Goal: Transaction & Acquisition: Book appointment/travel/reservation

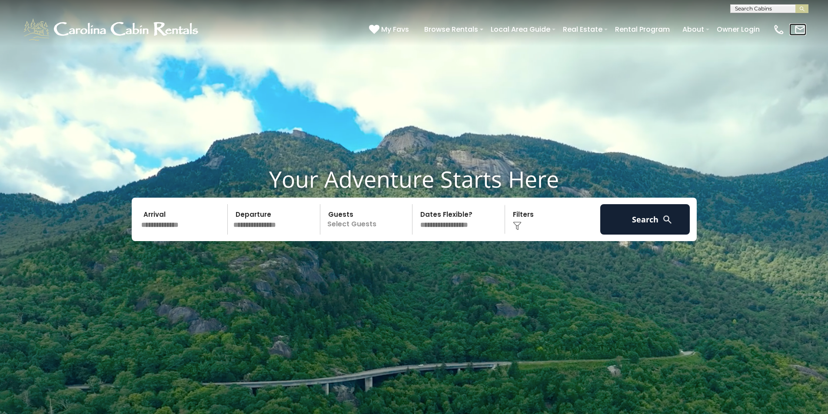
click img
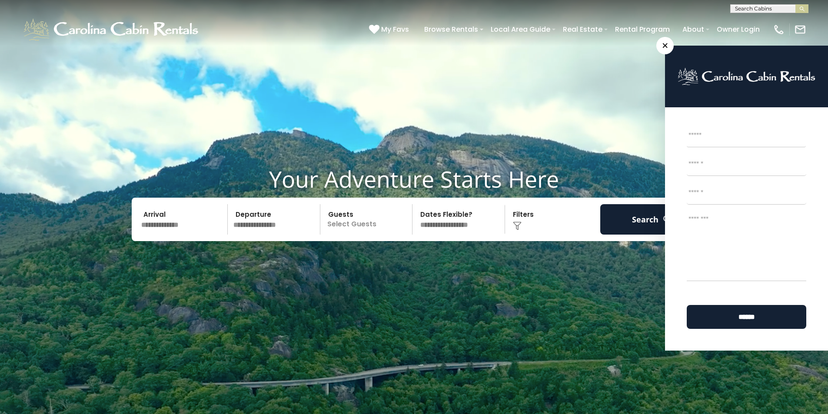
click video
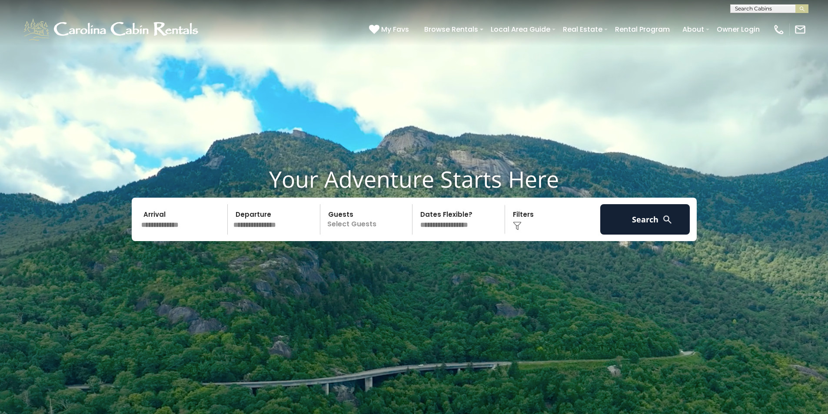
click input "text"
type input "*******"
click li "Whiskey Ridge"
click button "submit"
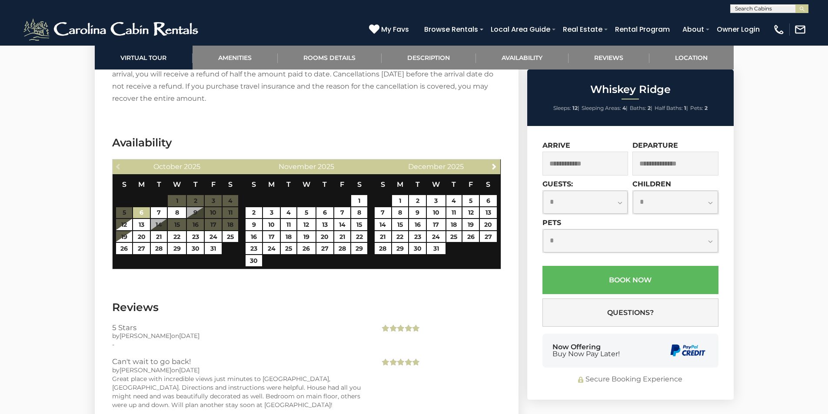
scroll to position [1652, 0]
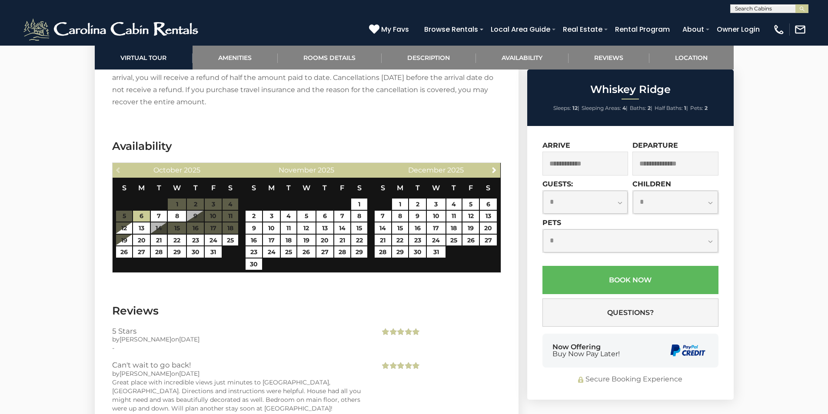
click at [785, 31] on div "× Name * First Email * Phone * Message *" at bounding box center [789, 29] width 33 height 12
click at [781, 31] on img at bounding box center [779, 29] width 12 height 12
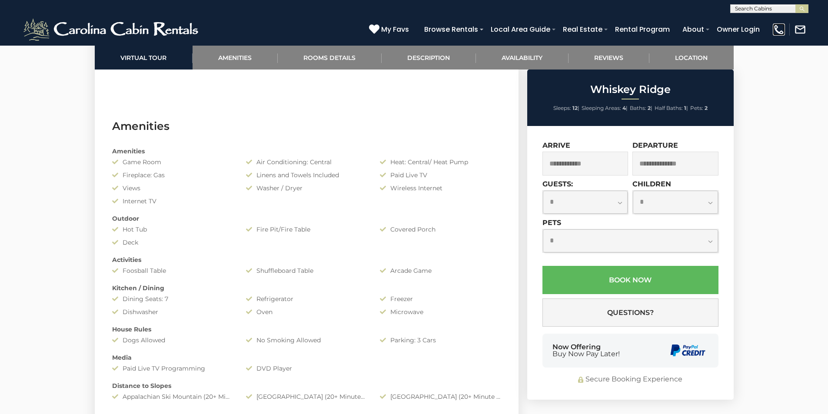
scroll to position [652, 0]
click at [600, 200] on select "**********" at bounding box center [585, 202] width 85 height 23
click at [586, 162] on input "text" at bounding box center [586, 164] width 86 height 24
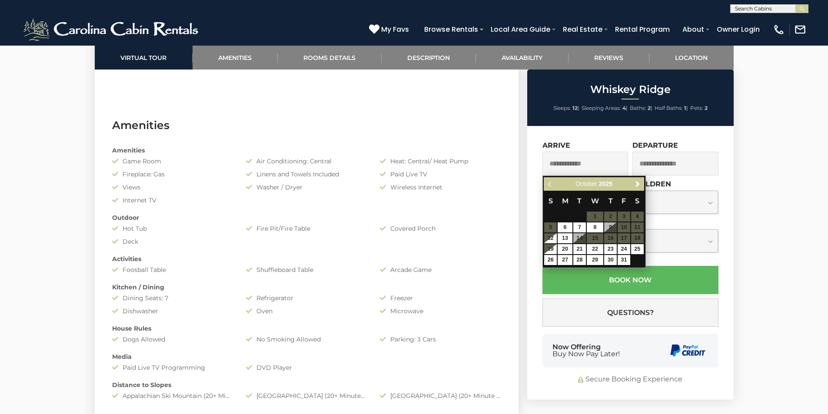
click at [551, 184] on div "Previous Next October 2025" at bounding box center [594, 183] width 100 height 13
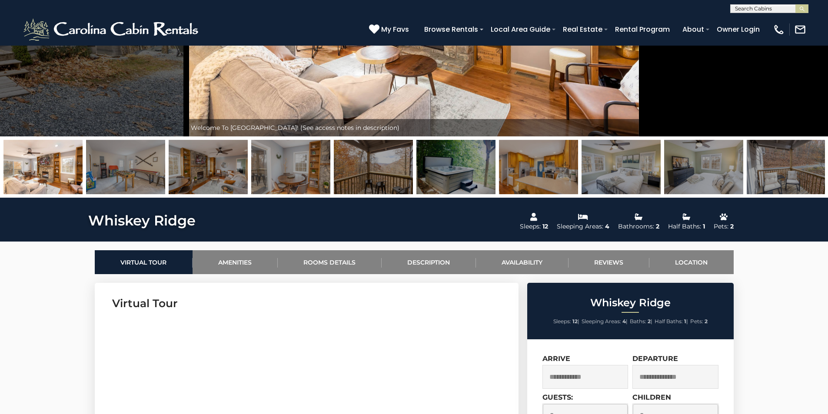
scroll to position [0, 0]
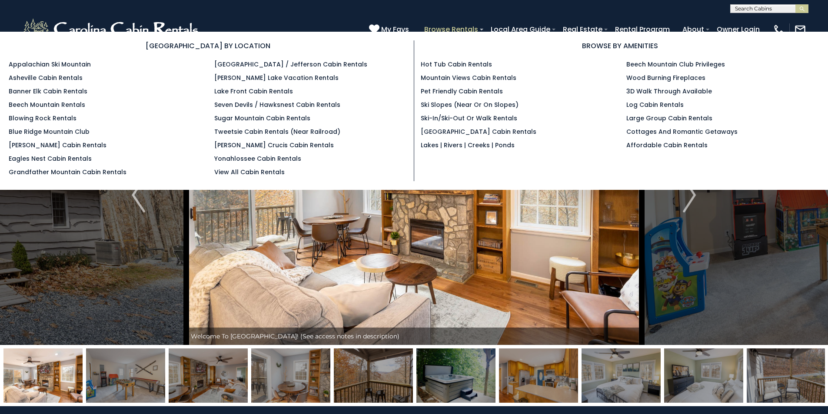
click at [470, 28] on link "Browse Rentals" at bounding box center [451, 29] width 63 height 15
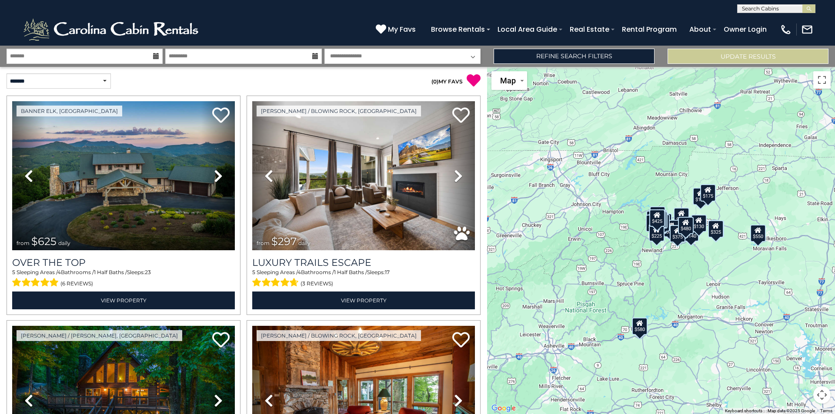
click at [158, 57] on icon at bounding box center [156, 56] width 6 height 6
click at [154, 56] on icon at bounding box center [156, 56] width 6 height 6
click at [103, 48] on div "**********" at bounding box center [417, 56] width 835 height 21
click at [104, 55] on input "text" at bounding box center [85, 56] width 156 height 15
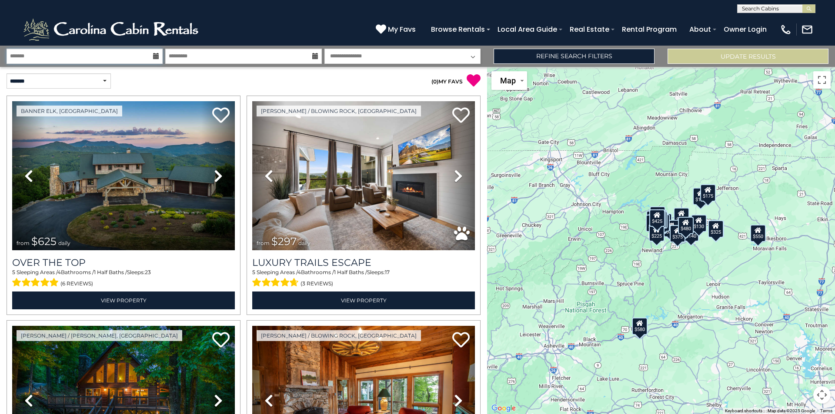
click at [104, 54] on input "text" at bounding box center [85, 56] width 156 height 15
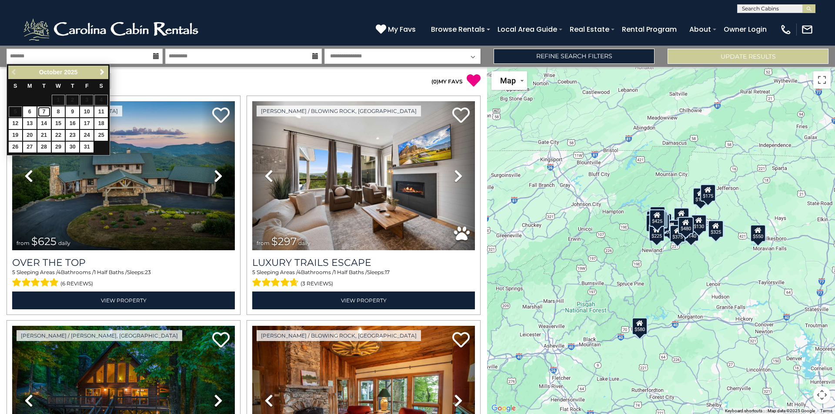
click at [41, 113] on link "7" at bounding box center [43, 112] width 13 height 11
type input "*******"
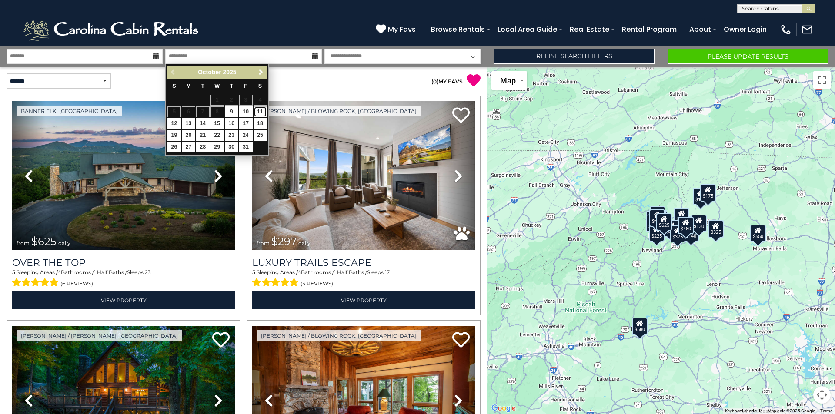
click at [260, 112] on link "11" at bounding box center [259, 112] width 13 height 11
type input "********"
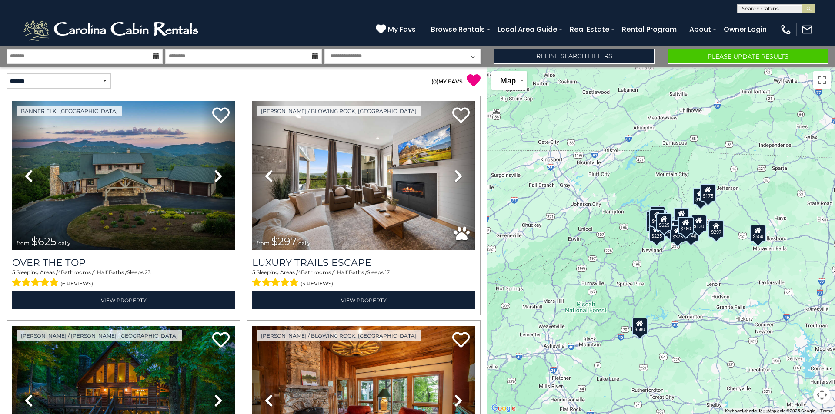
click at [377, 56] on select "**********" at bounding box center [402, 56] width 156 height 15
click at [692, 57] on button "Please Update Results" at bounding box center [747, 56] width 161 height 15
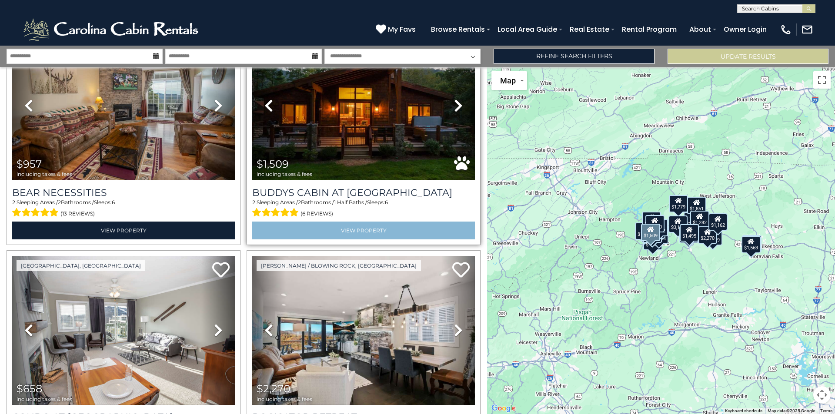
scroll to position [1826, 0]
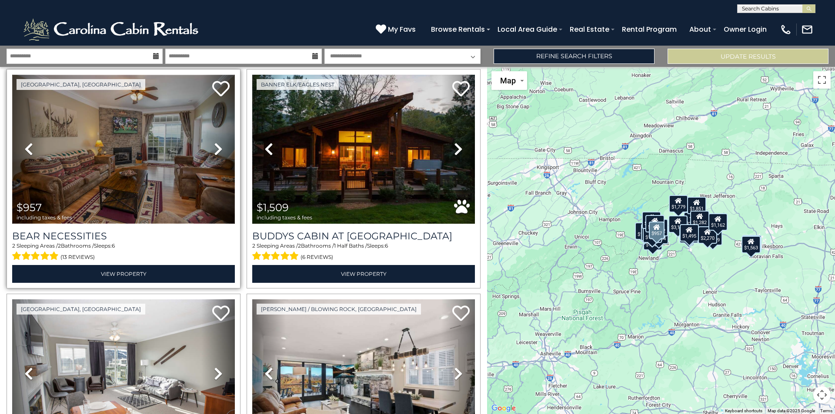
click at [140, 124] on img at bounding box center [123, 149] width 223 height 149
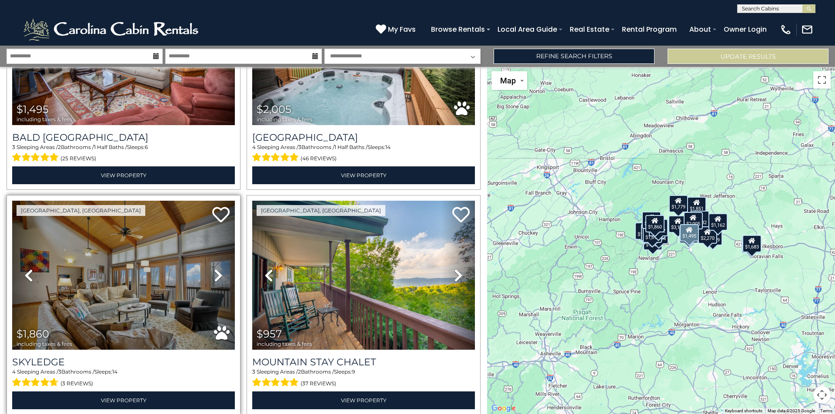
scroll to position [3064, 0]
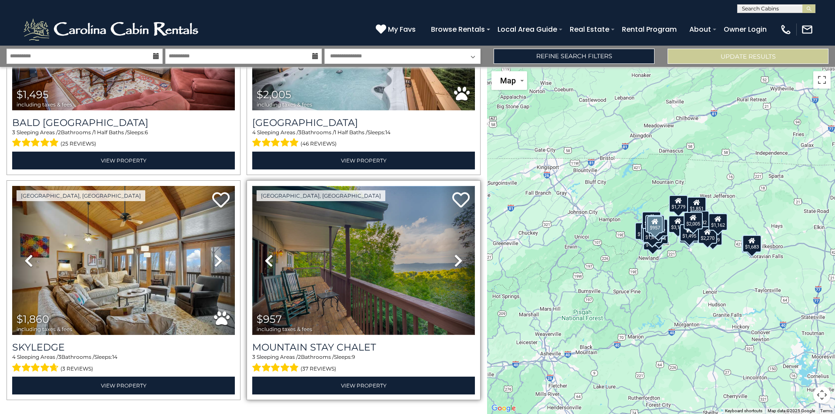
click at [371, 293] on img at bounding box center [363, 260] width 223 height 149
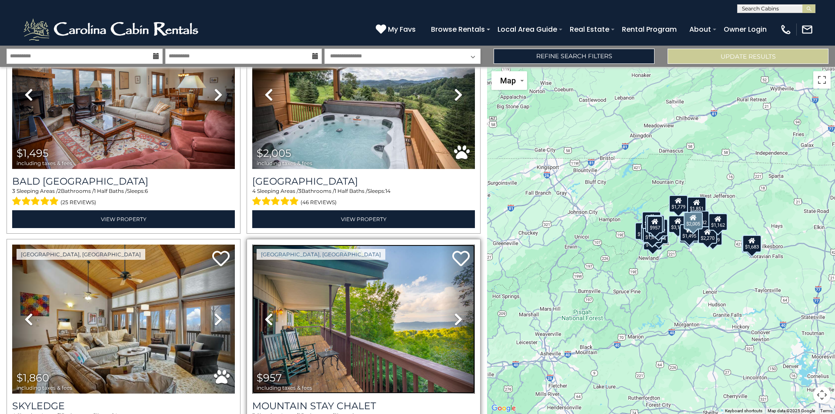
scroll to position [3020, 0]
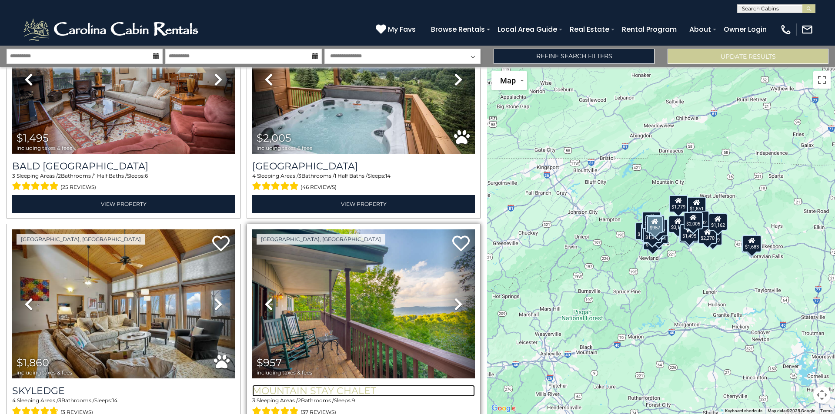
click at [358, 385] on h3 "Mountain Stay Chalet" at bounding box center [363, 391] width 223 height 12
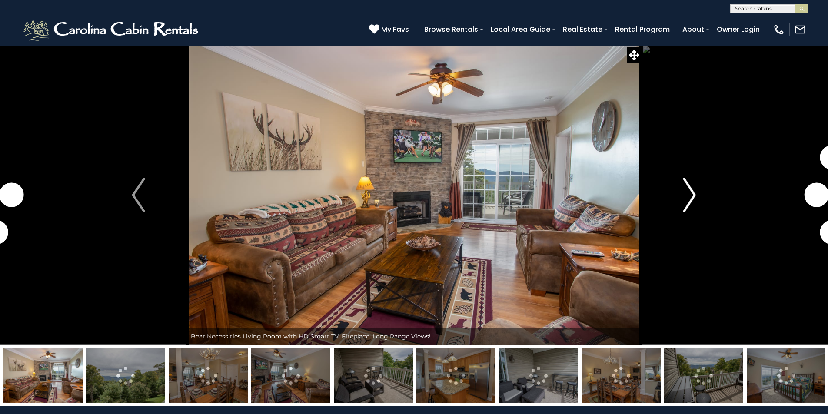
click at [702, 192] on button "Next" at bounding box center [690, 195] width 96 height 300
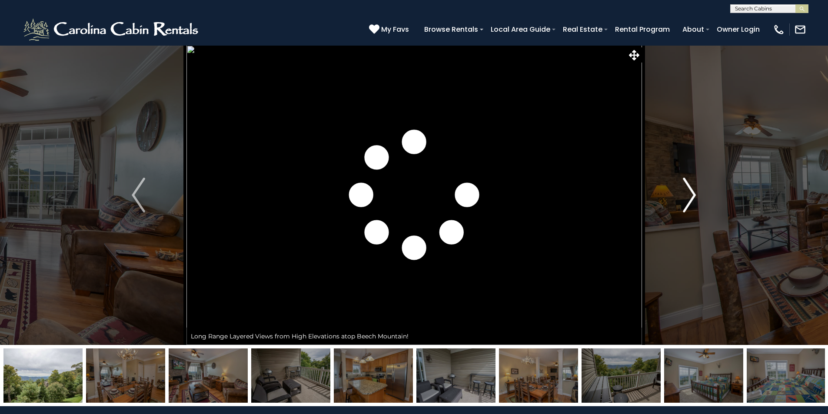
click at [700, 193] on button "Next" at bounding box center [690, 195] width 96 height 300
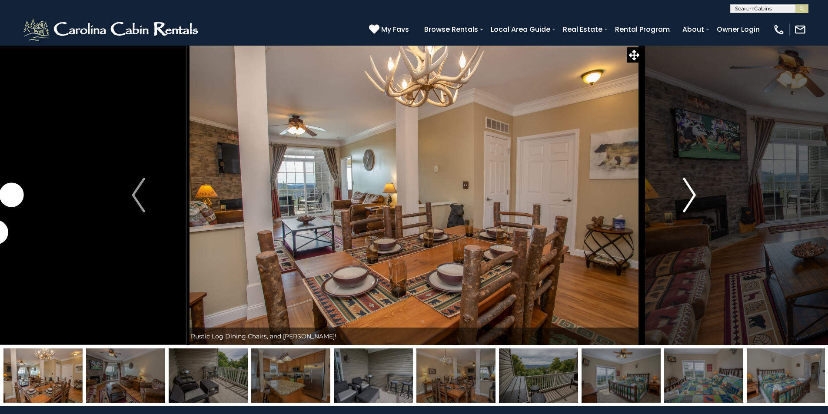
click at [700, 193] on button "Next" at bounding box center [690, 195] width 96 height 300
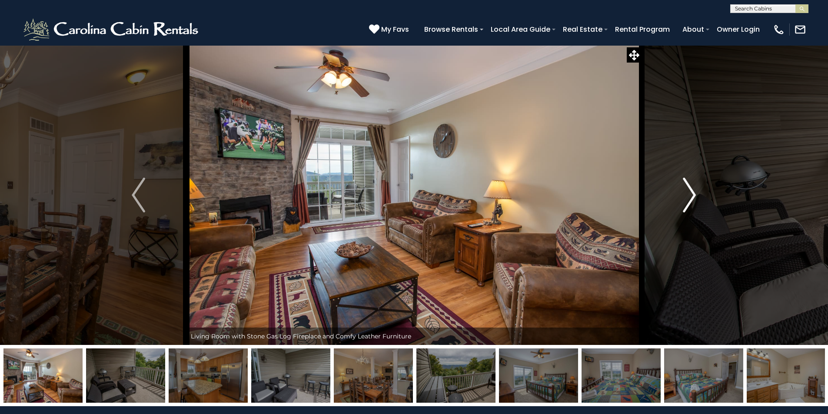
click at [700, 193] on button "Next" at bounding box center [690, 195] width 96 height 300
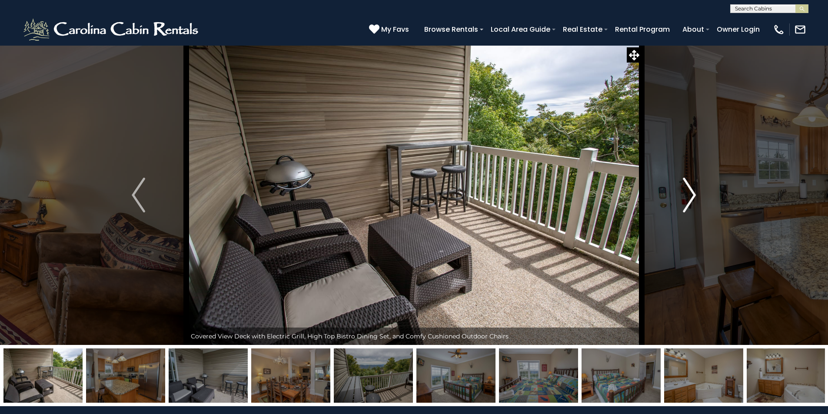
click at [700, 193] on button "Next" at bounding box center [690, 195] width 96 height 300
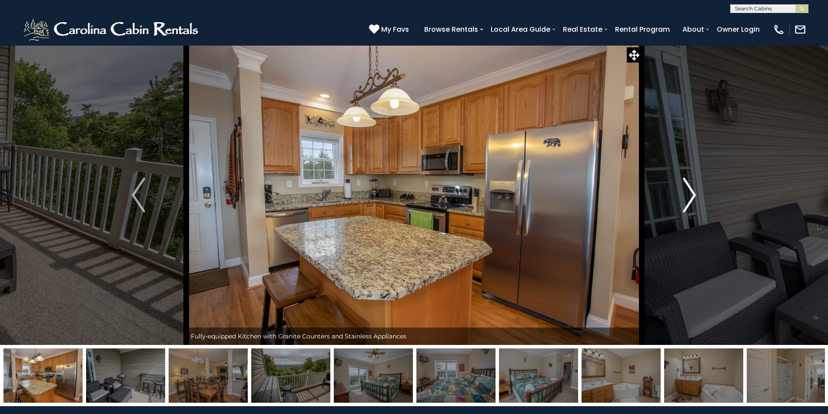
click at [700, 193] on button "Next" at bounding box center [690, 195] width 96 height 300
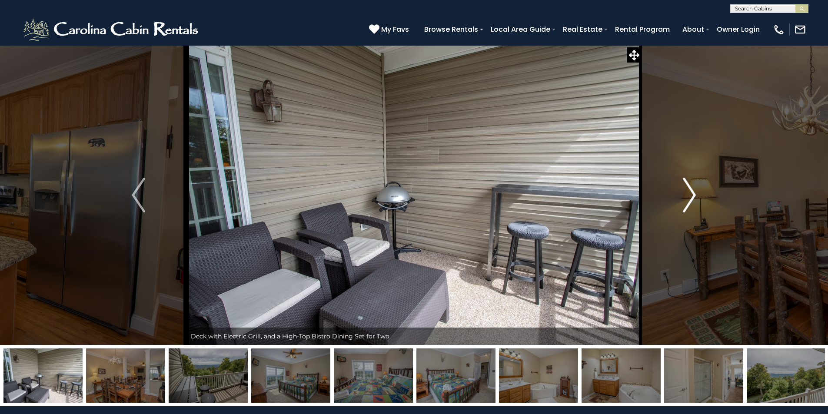
click at [700, 193] on button "Next" at bounding box center [690, 195] width 96 height 300
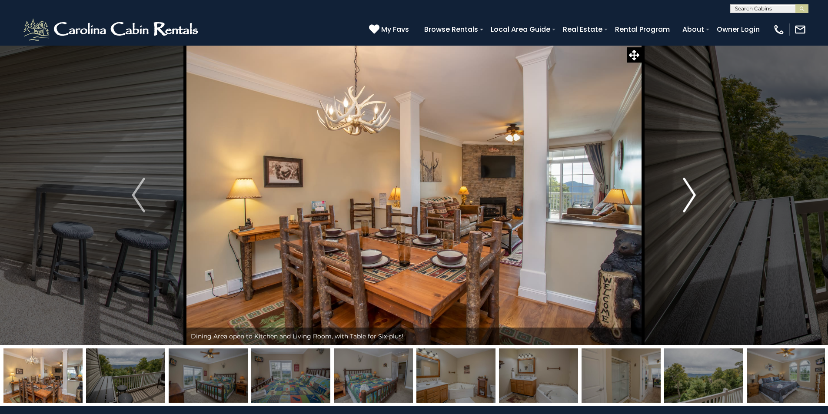
click at [700, 193] on button "Next" at bounding box center [690, 195] width 96 height 300
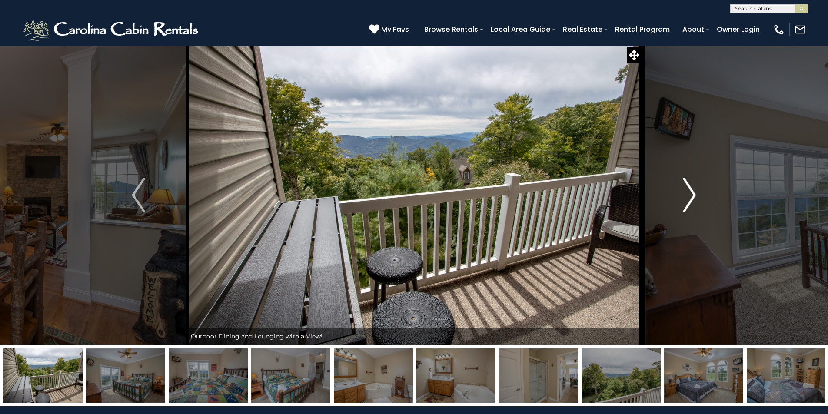
click at [700, 193] on button "Next" at bounding box center [690, 195] width 96 height 300
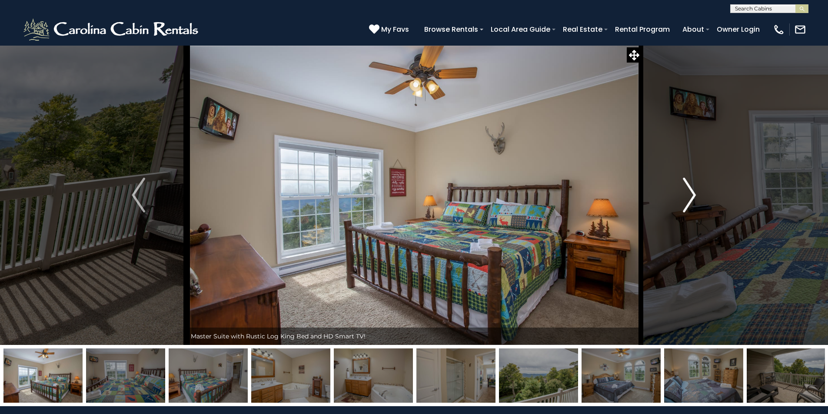
click at [700, 193] on button "Next" at bounding box center [690, 195] width 96 height 300
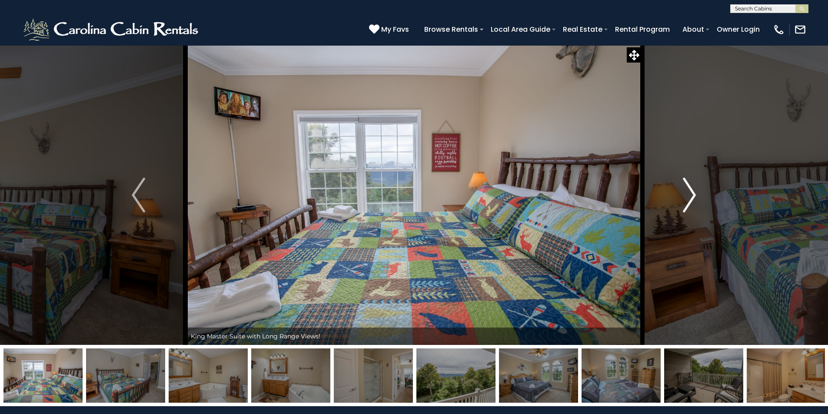
click at [700, 193] on button "Next" at bounding box center [690, 195] width 96 height 300
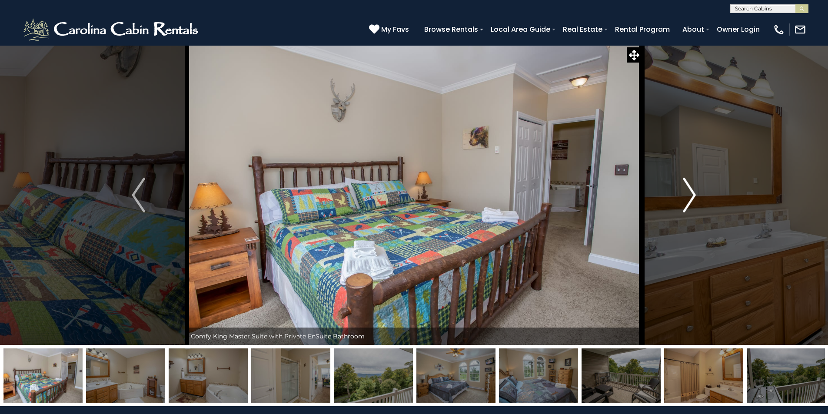
click at [700, 193] on button "Next" at bounding box center [690, 195] width 96 height 300
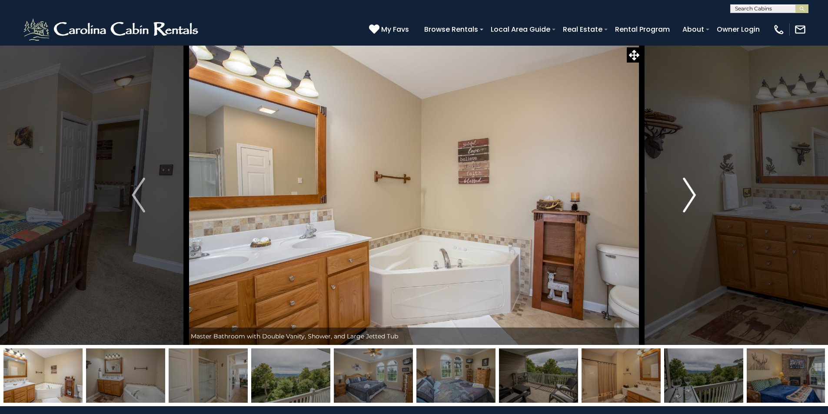
click at [700, 193] on button "Next" at bounding box center [690, 195] width 96 height 300
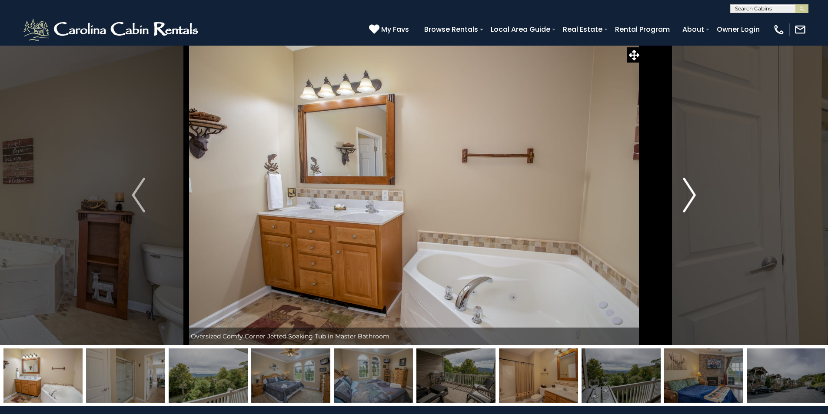
click at [697, 195] on button "Next" at bounding box center [690, 195] width 96 height 300
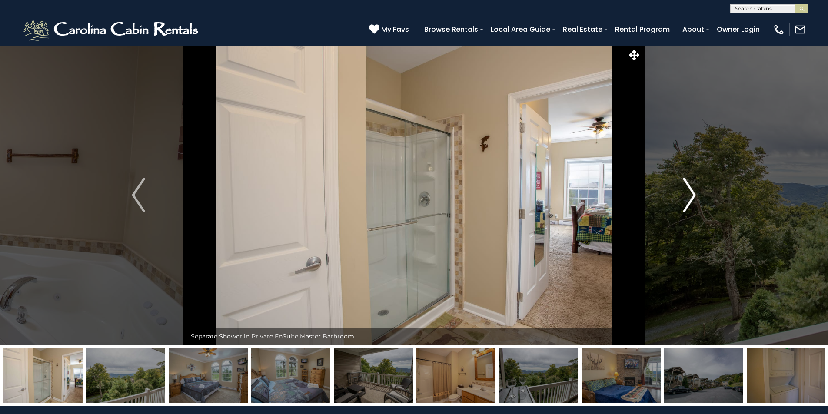
click at [686, 204] on img "Next" at bounding box center [689, 195] width 13 height 35
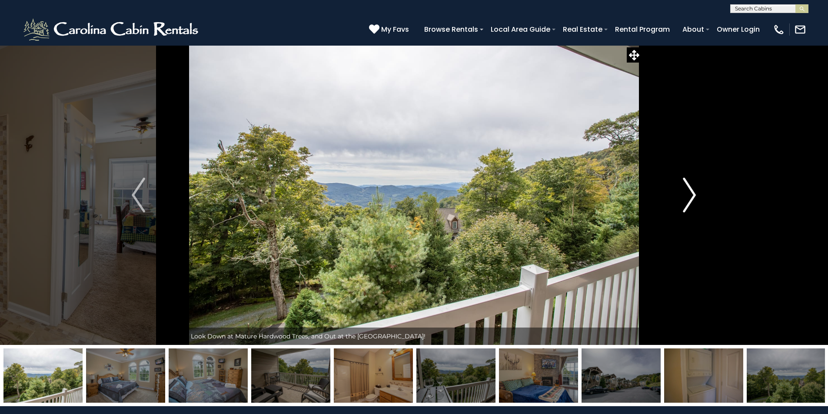
click at [686, 202] on img "Next" at bounding box center [689, 195] width 13 height 35
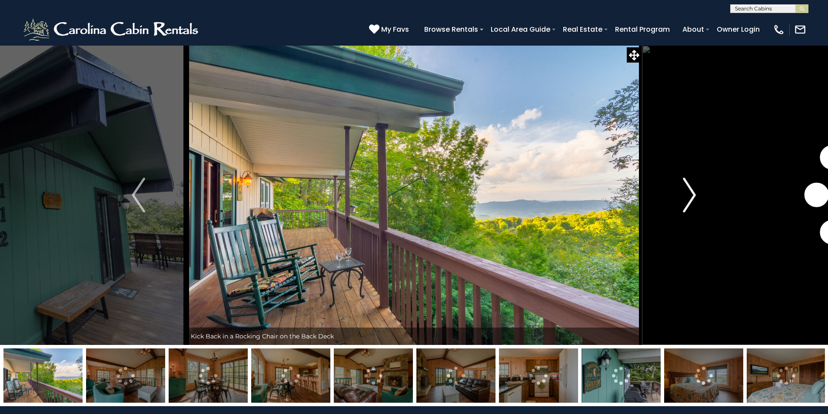
click at [684, 200] on img "Next" at bounding box center [689, 195] width 13 height 35
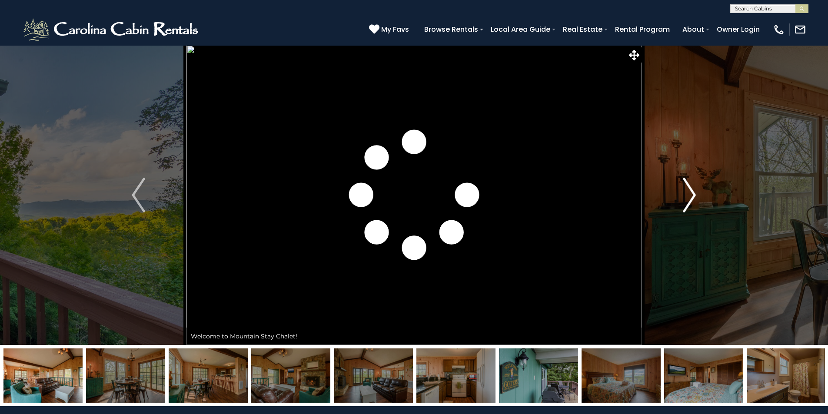
click at [684, 200] on img "Next" at bounding box center [689, 195] width 13 height 35
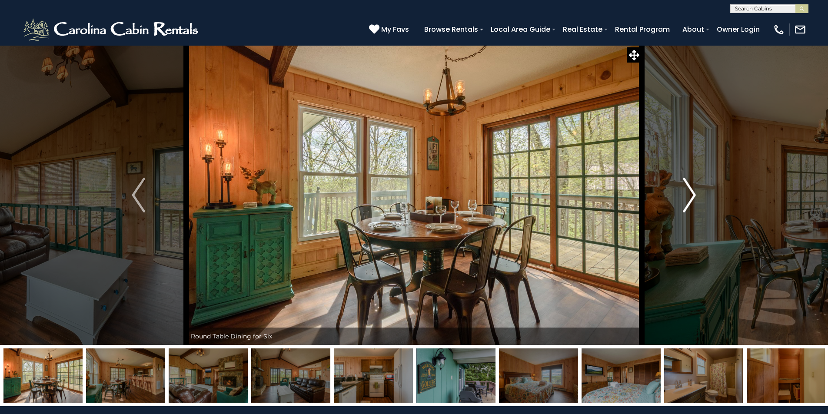
click at [684, 200] on img "Next" at bounding box center [689, 195] width 13 height 35
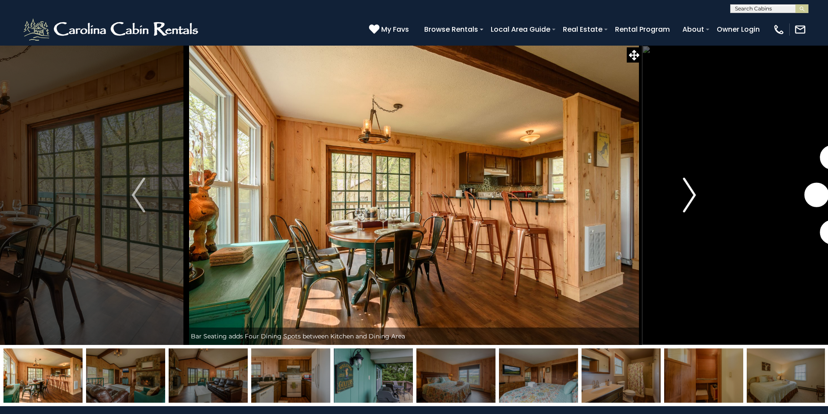
click at [684, 200] on img "Next" at bounding box center [689, 195] width 13 height 35
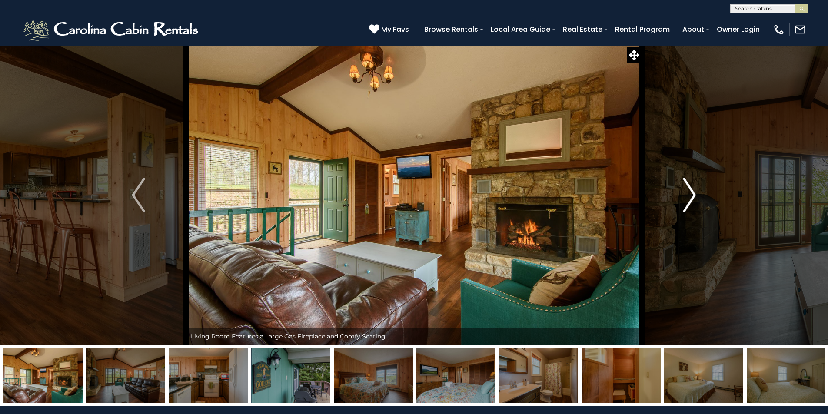
click at [684, 200] on img "Next" at bounding box center [689, 195] width 13 height 35
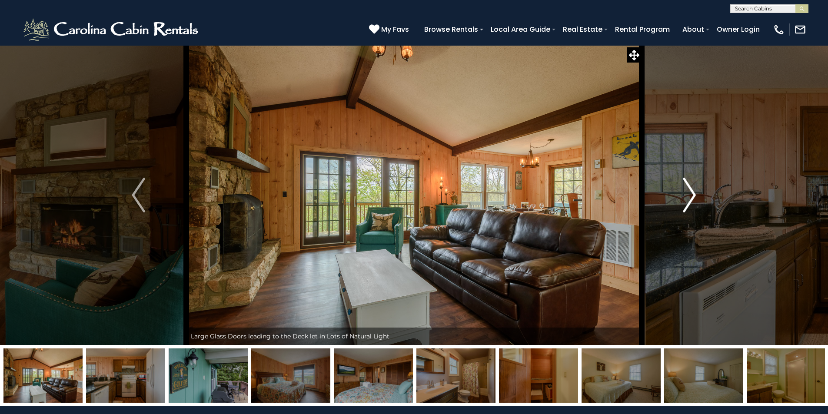
click at [684, 200] on img "Next" at bounding box center [689, 195] width 13 height 35
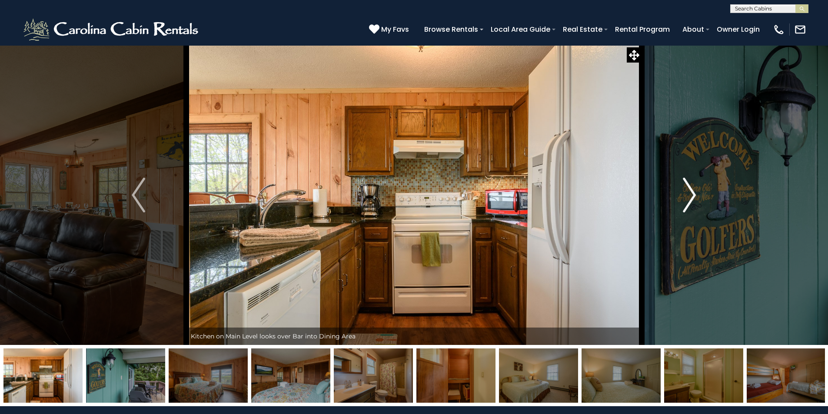
click at [684, 200] on img "Next" at bounding box center [689, 195] width 13 height 35
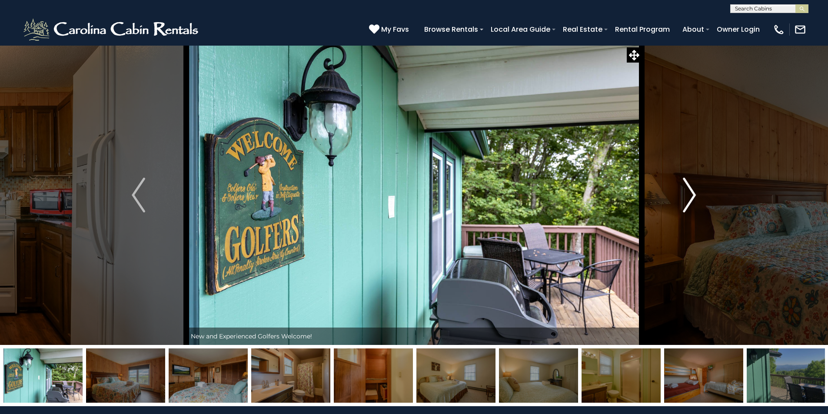
click at [684, 200] on img "Next" at bounding box center [689, 195] width 13 height 35
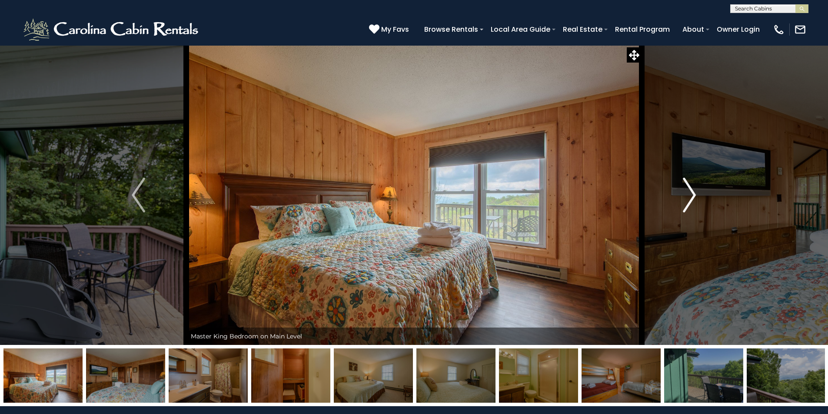
click at [684, 200] on img "Next" at bounding box center [689, 195] width 13 height 35
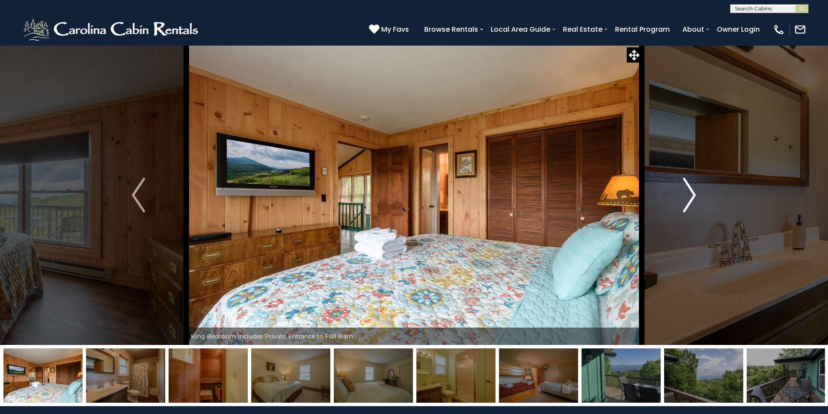
click at [684, 200] on img "Next" at bounding box center [689, 195] width 13 height 35
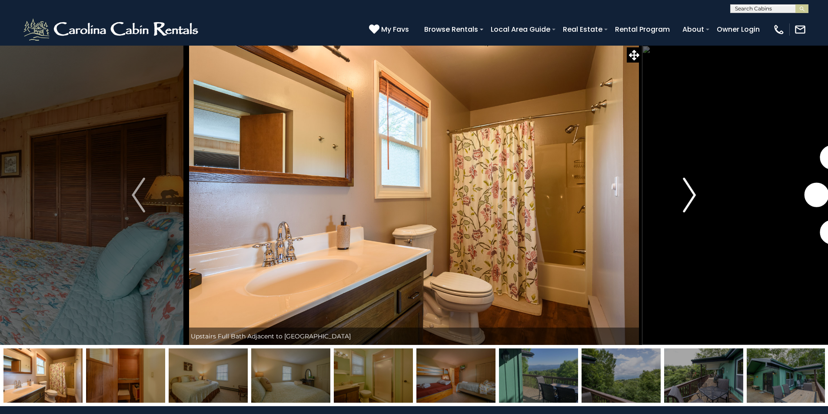
click at [684, 200] on img "Next" at bounding box center [689, 195] width 13 height 35
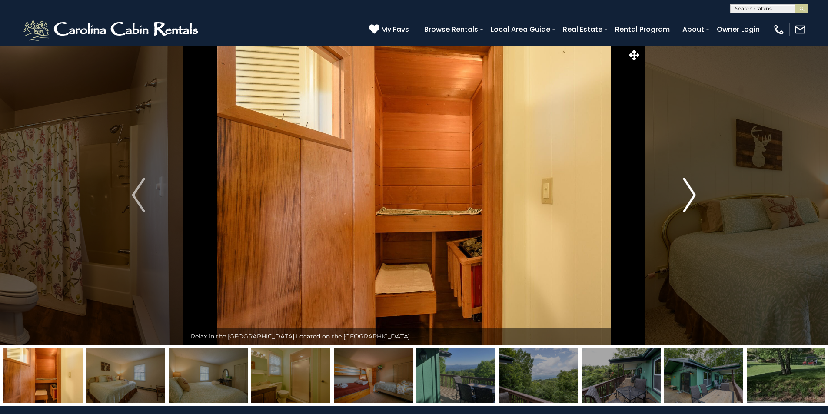
click at [684, 200] on img "Next" at bounding box center [689, 195] width 13 height 35
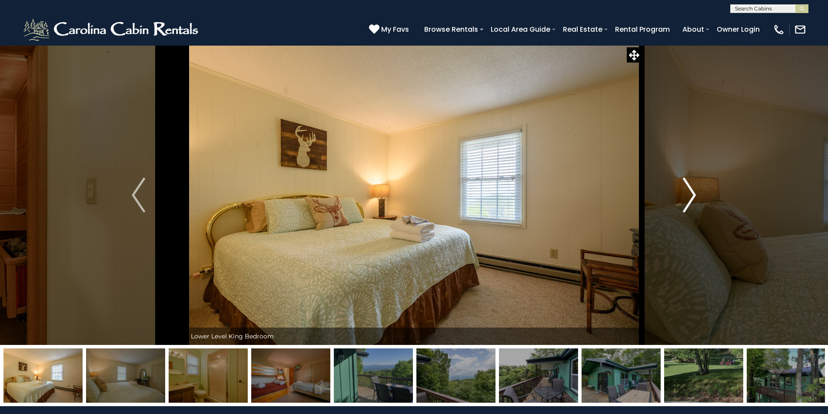
click at [684, 200] on img "Next" at bounding box center [689, 195] width 13 height 35
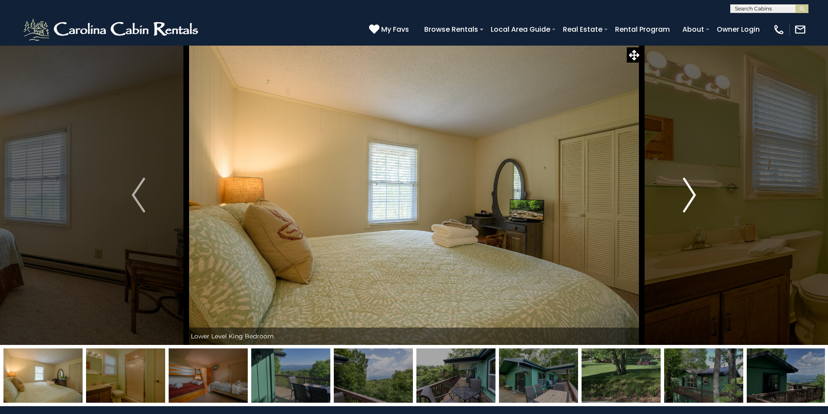
click at [684, 200] on img "Next" at bounding box center [689, 195] width 13 height 35
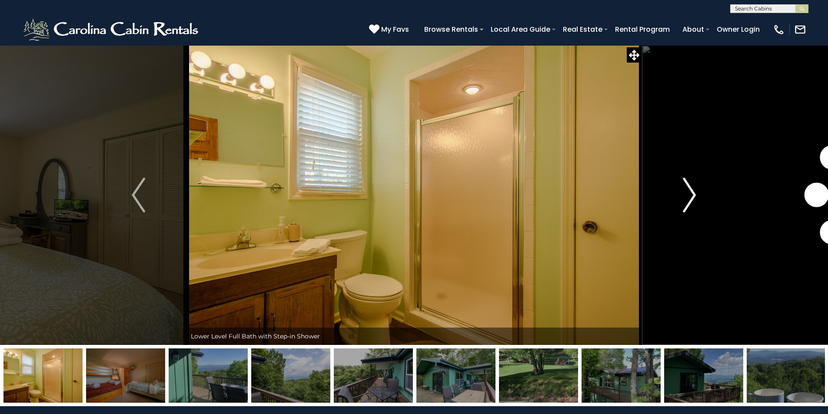
click at [684, 200] on img "Next" at bounding box center [689, 195] width 13 height 35
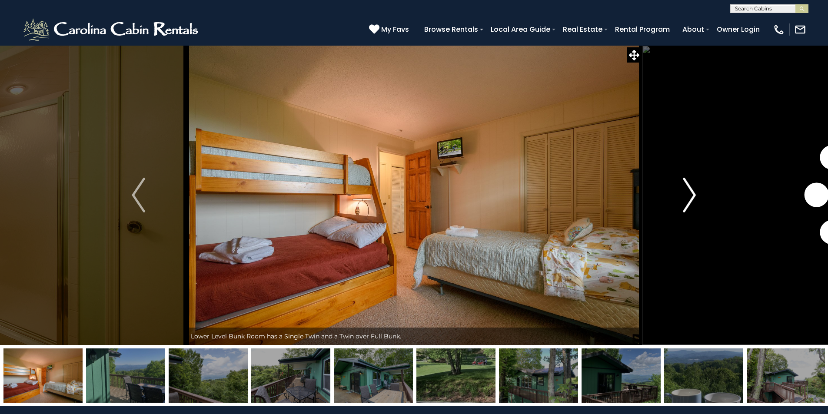
click at [684, 200] on img "Next" at bounding box center [689, 195] width 13 height 35
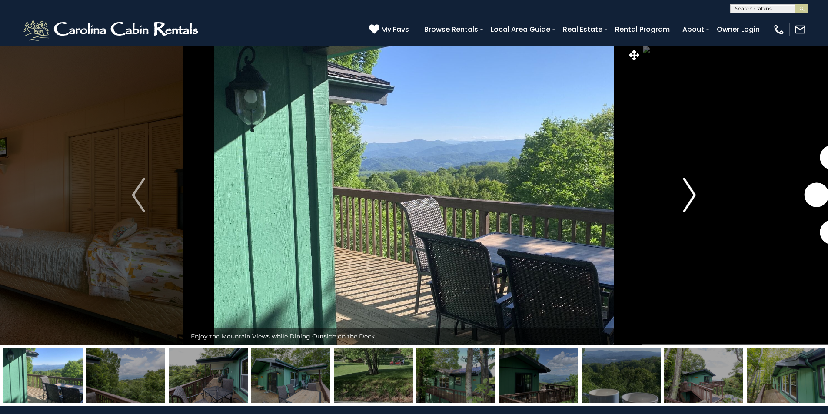
click at [684, 200] on img "Next" at bounding box center [689, 195] width 13 height 35
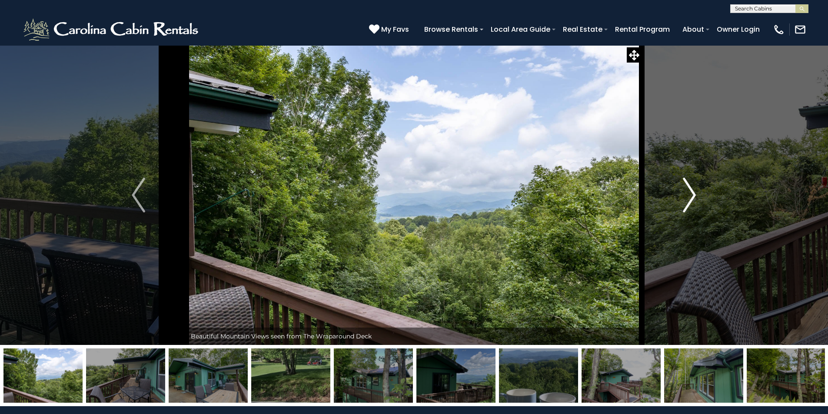
click at [684, 200] on img "Next" at bounding box center [689, 195] width 13 height 35
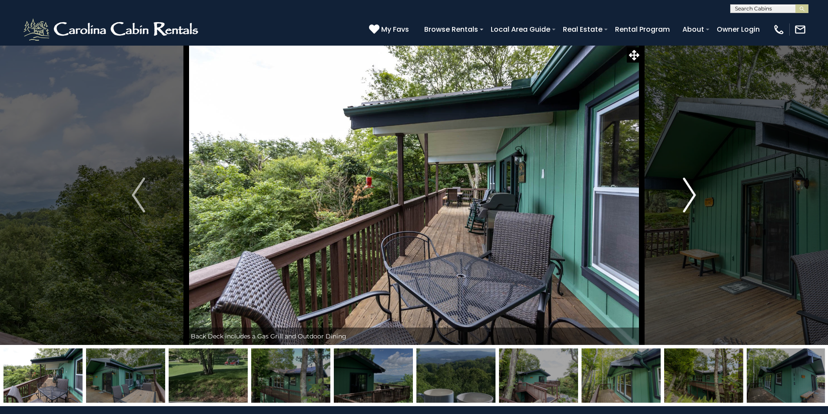
click at [688, 199] on img "Next" at bounding box center [689, 195] width 13 height 35
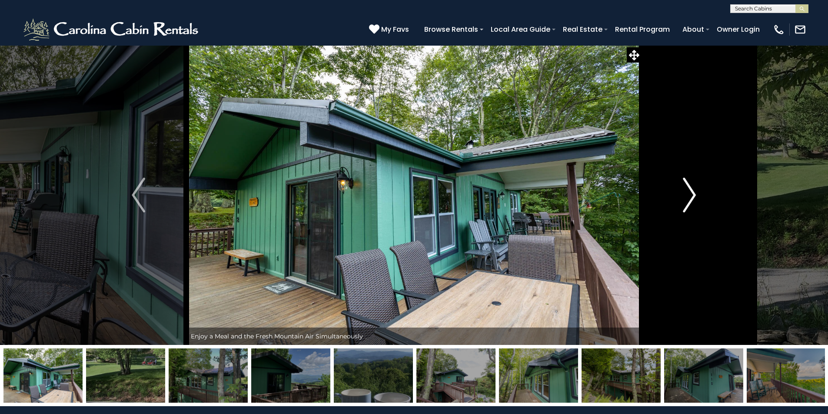
click at [689, 200] on img "Next" at bounding box center [689, 195] width 13 height 35
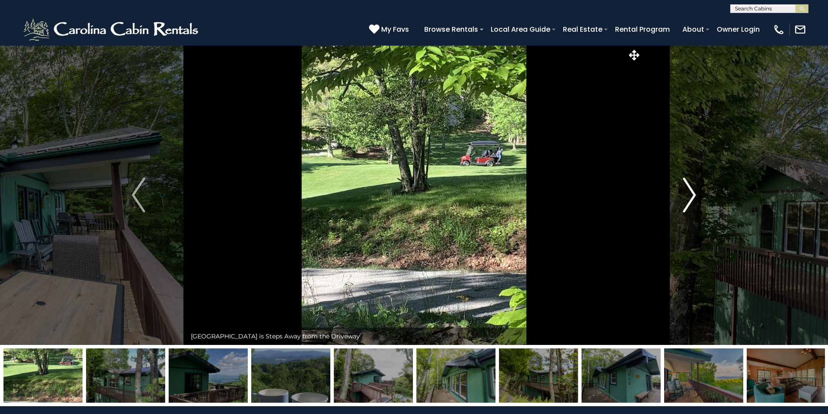
click at [690, 200] on img "Next" at bounding box center [689, 195] width 13 height 35
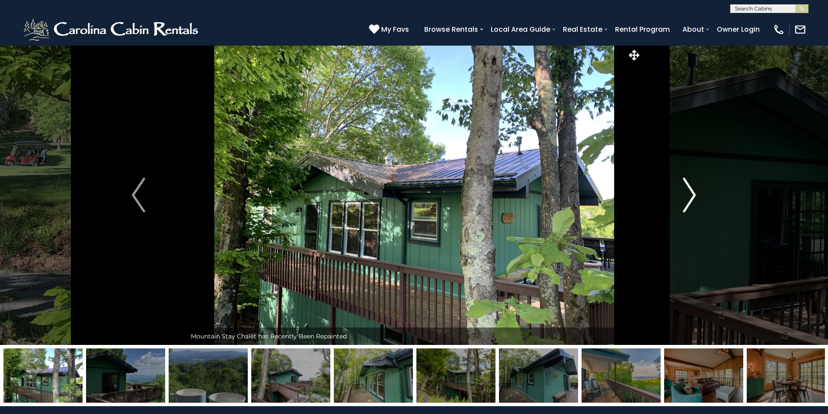
click at [690, 200] on img "Next" at bounding box center [689, 195] width 13 height 35
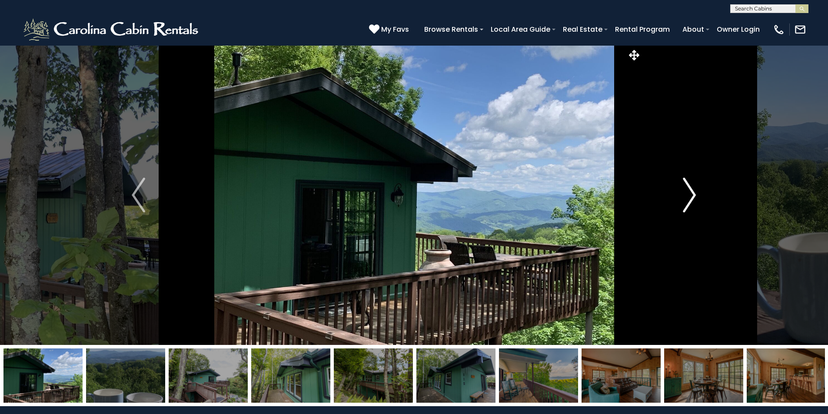
click at [690, 200] on img "Next" at bounding box center [689, 195] width 13 height 35
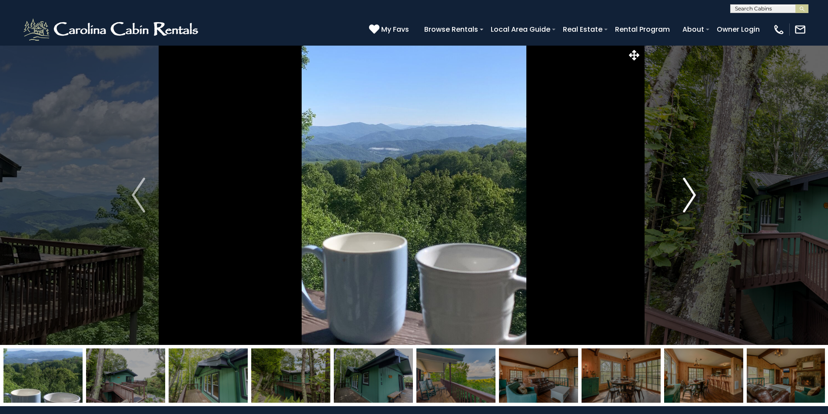
click at [690, 200] on img "Next" at bounding box center [689, 195] width 13 height 35
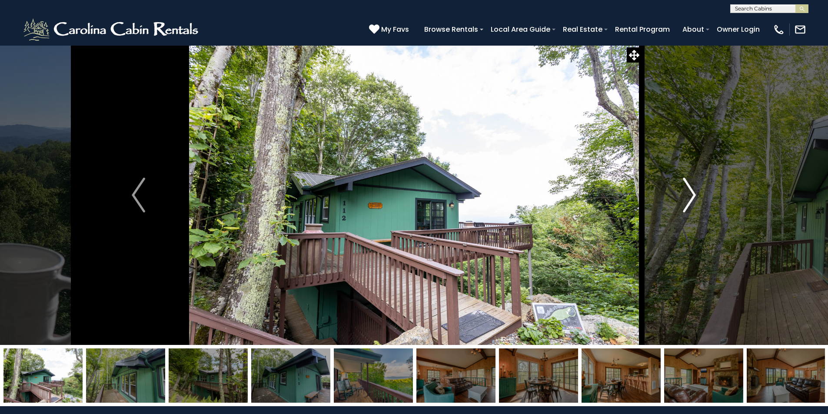
click at [689, 201] on img "Next" at bounding box center [689, 195] width 13 height 35
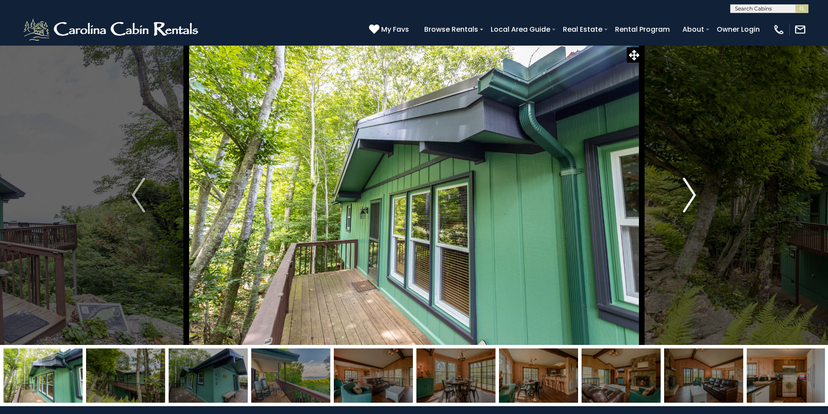
click at [689, 201] on img "Next" at bounding box center [689, 195] width 13 height 35
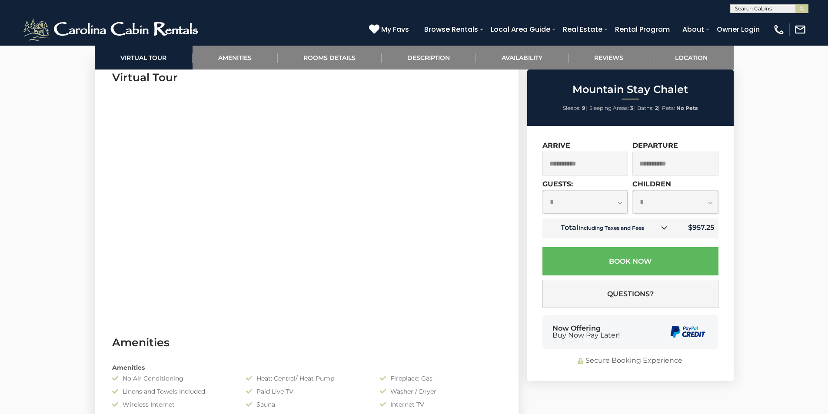
click at [555, 200] on select "**********" at bounding box center [585, 202] width 85 height 23
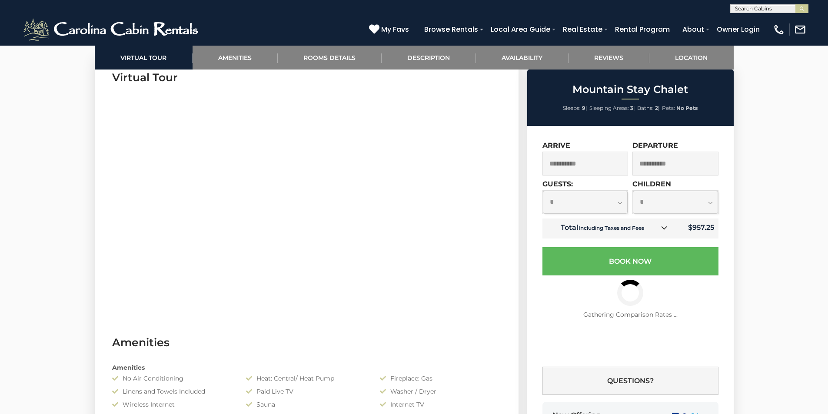
select select "*"
click at [543, 191] on select "**********" at bounding box center [585, 202] width 85 height 23
click at [576, 165] on input "**********" at bounding box center [586, 164] width 86 height 24
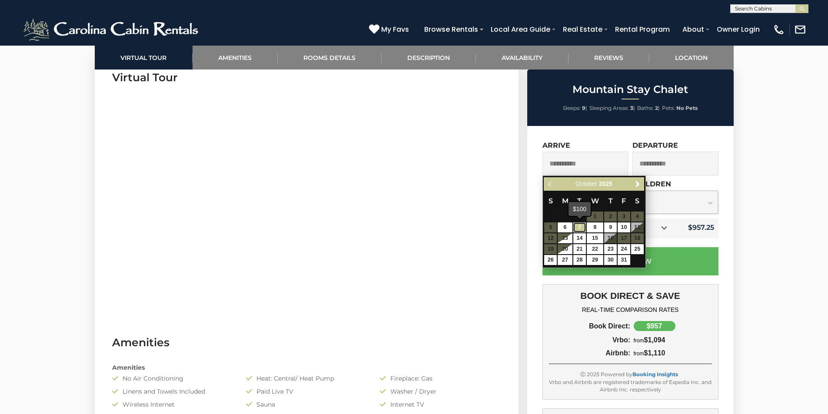
click at [584, 227] on link "7" at bounding box center [579, 228] width 13 height 10
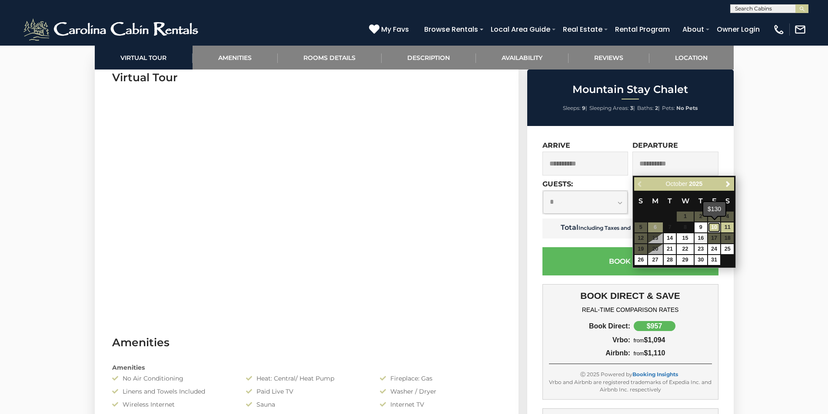
click at [715, 226] on link "10" at bounding box center [714, 228] width 13 height 10
type input "**********"
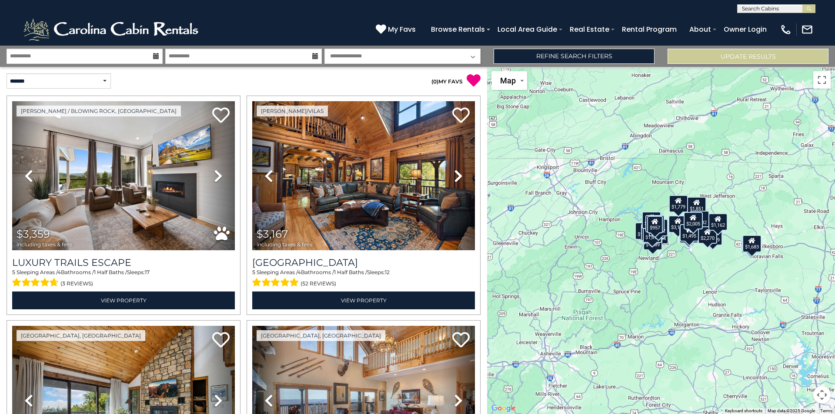
click at [690, 282] on div "$3,359 $3,167 $1,330 $2,885 $5,084 $1,889 $2,119 $1,779 $2,057 $2,050 $1,851 $6…" at bounding box center [661, 240] width 348 height 347
click at [824, 83] on button "Toggle fullscreen view" at bounding box center [821, 79] width 17 height 17
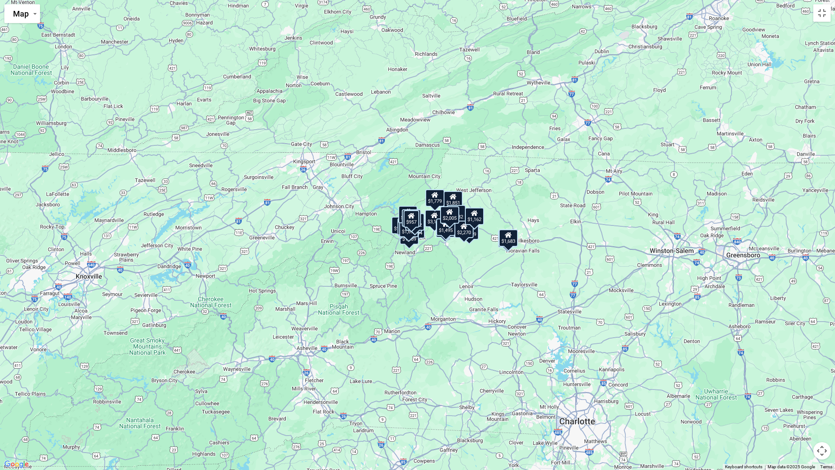
click at [459, 272] on div "$3,359 $3,167 $1,330 $2,885 $5,084 $1,889 $2,119 $1,779 $2,057 $2,050 $1,851 $6…" at bounding box center [417, 235] width 835 height 470
click at [823, 414] on button "Map camera controls" at bounding box center [821, 450] width 17 height 17
click at [802, 409] on button "Zoom in" at bounding box center [799, 406] width 17 height 17
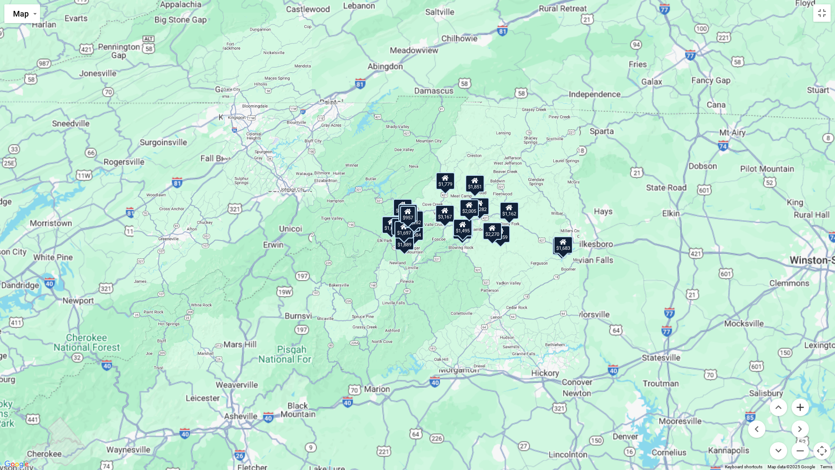
click at [802, 409] on button "Zoom in" at bounding box center [799, 406] width 17 height 17
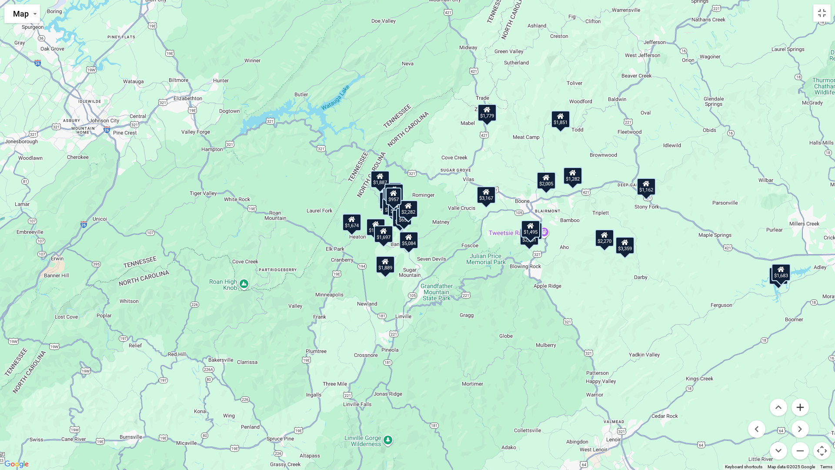
click at [802, 409] on button "Zoom in" at bounding box center [799, 406] width 17 height 17
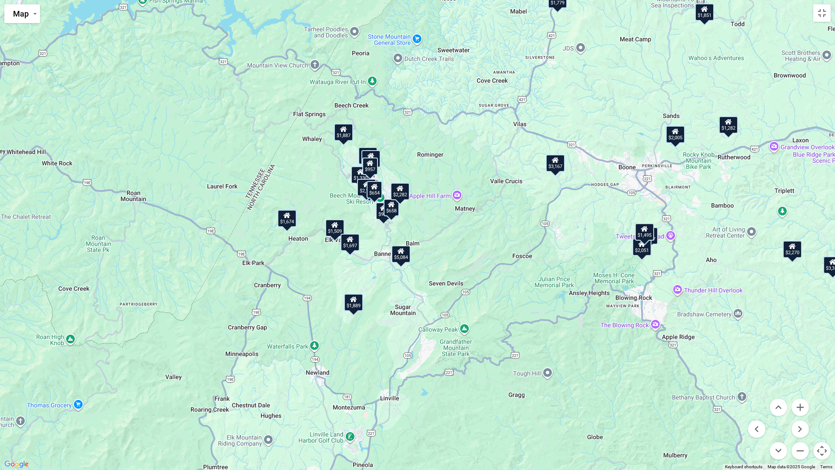
click at [818, 414] on button "Map camera controls" at bounding box center [821, 450] width 17 height 17
click at [821, 14] on button "Toggle fullscreen view" at bounding box center [821, 12] width 17 height 17
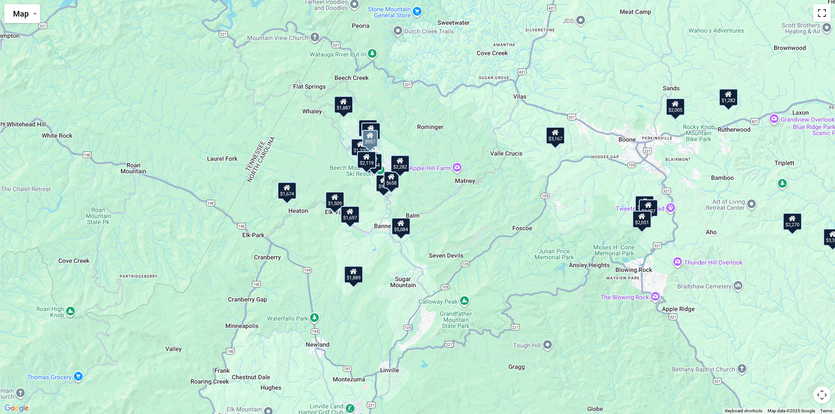
scroll to position [3064, 0]
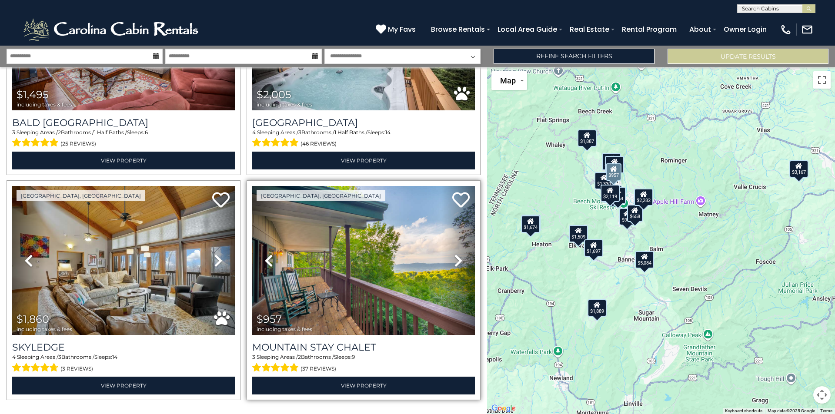
click at [337, 335] on div "Mountain Stay Chalet 3 Sleeping Areas / 2 Bathrooms / Sleeps: 9 (37 reviews) Vi…" at bounding box center [363, 364] width 223 height 59
click at [342, 342] on h3 "Mountain Stay Chalet" at bounding box center [363, 348] width 223 height 12
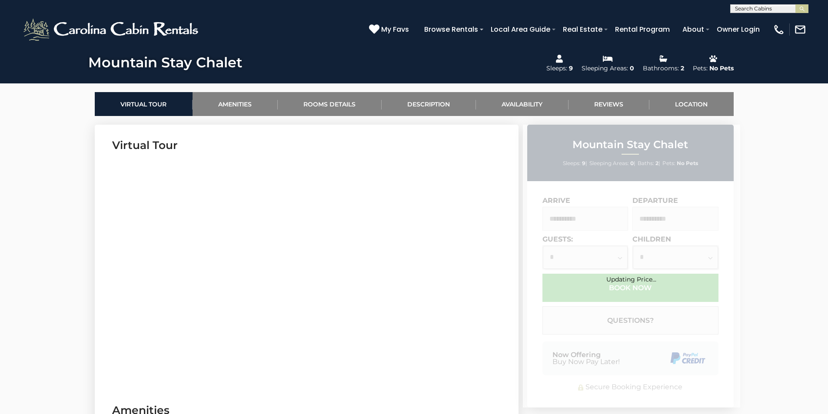
scroll to position [435, 0]
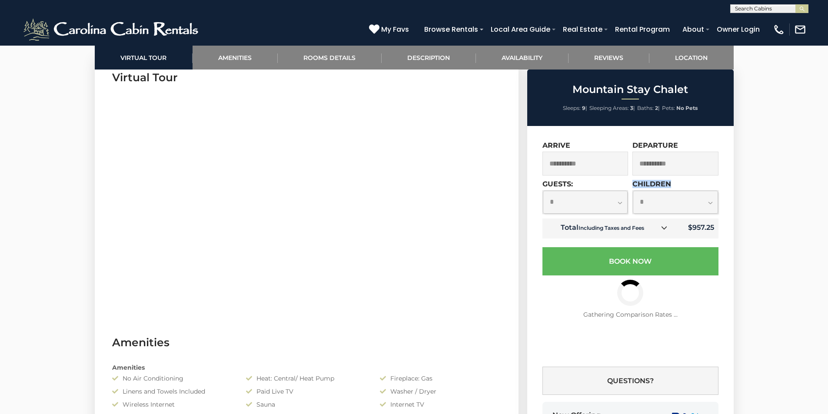
click at [631, 207] on div "**********" at bounding box center [631, 179] width 176 height 77
click at [623, 209] on select "**********" at bounding box center [585, 202] width 85 height 23
select select "*"
click at [543, 191] on select "**********" at bounding box center [585, 202] width 85 height 23
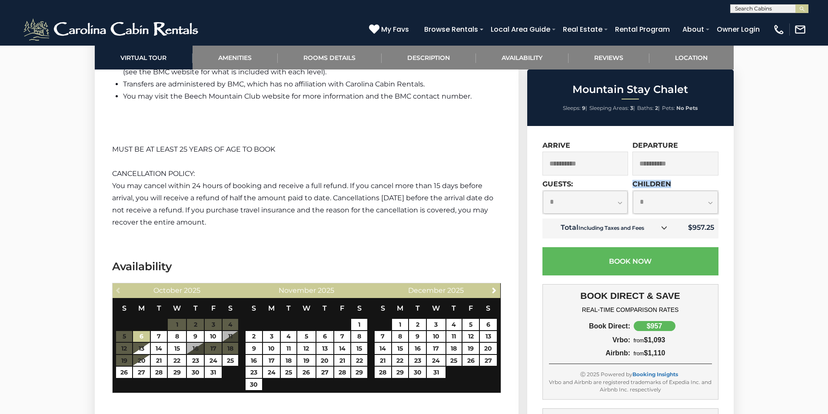
scroll to position [1565, 0]
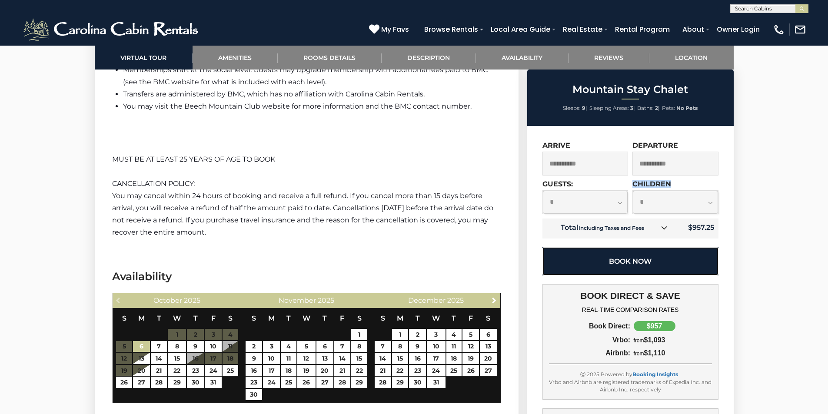
click at [604, 260] on button "Book Now" at bounding box center [631, 261] width 176 height 28
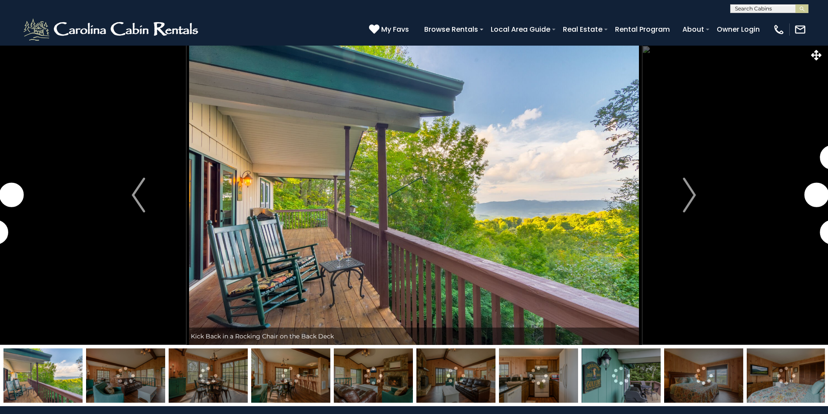
select select "*"
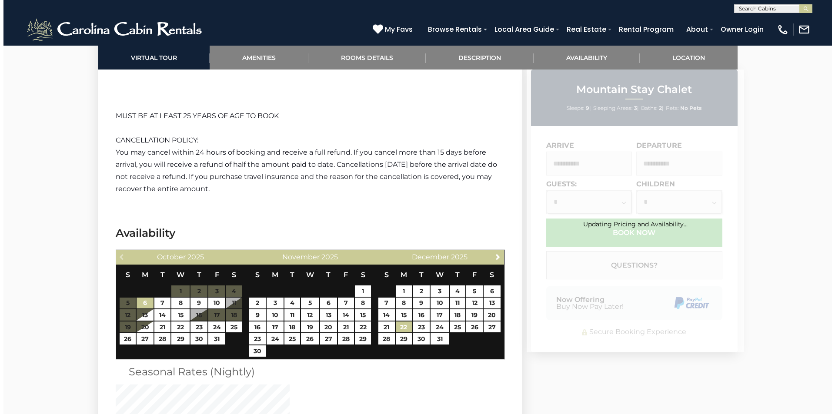
scroll to position [1722, 0]
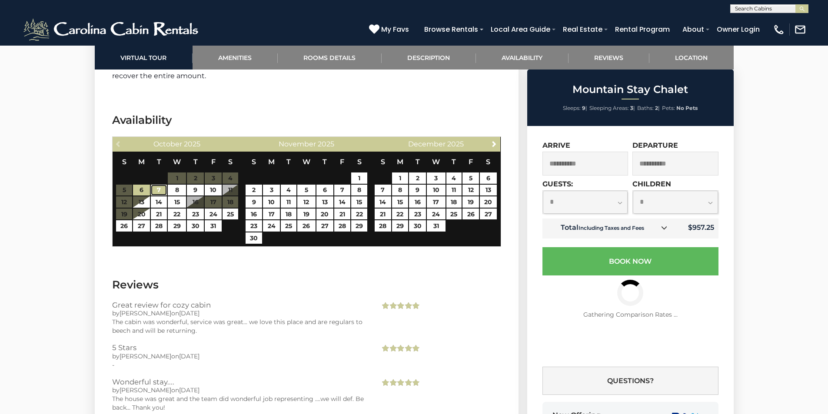
click at [163, 191] on link "7" at bounding box center [159, 190] width 16 height 11
type input "**********"
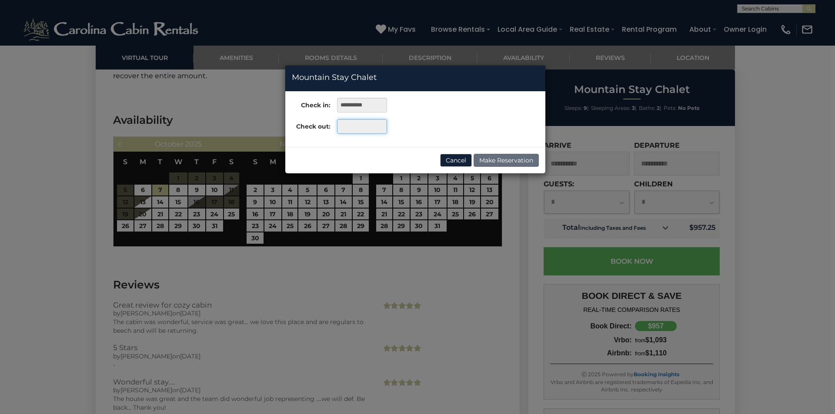
click at [373, 126] on input "text" at bounding box center [362, 126] width 50 height 15
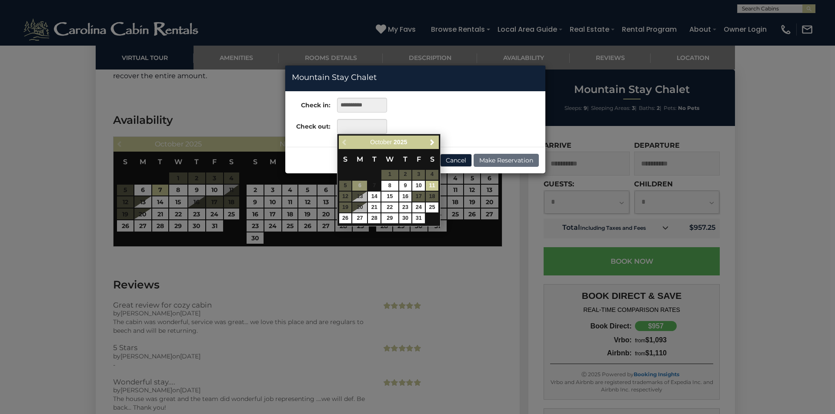
click at [427, 184] on link "11" at bounding box center [432, 186] width 13 height 10
type input "**********"
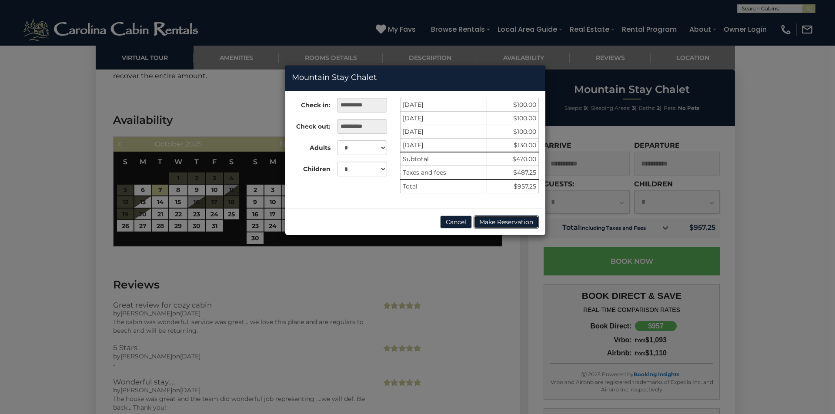
click at [504, 220] on button "Make Reservation" at bounding box center [505, 222] width 65 height 13
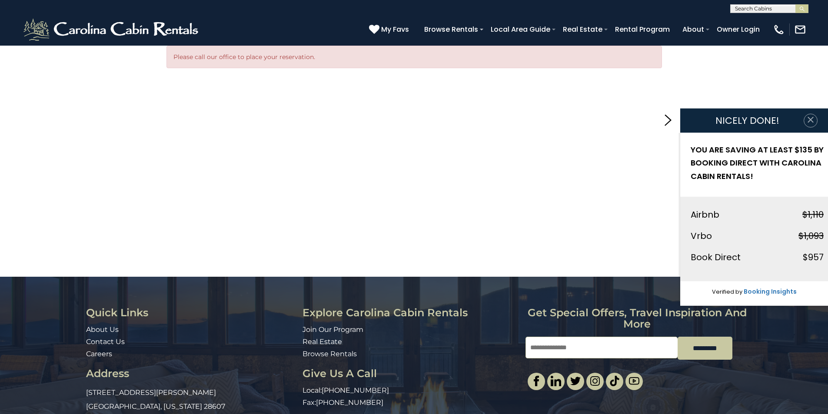
click at [808, 122] on icon "button" at bounding box center [811, 120] width 6 height 6
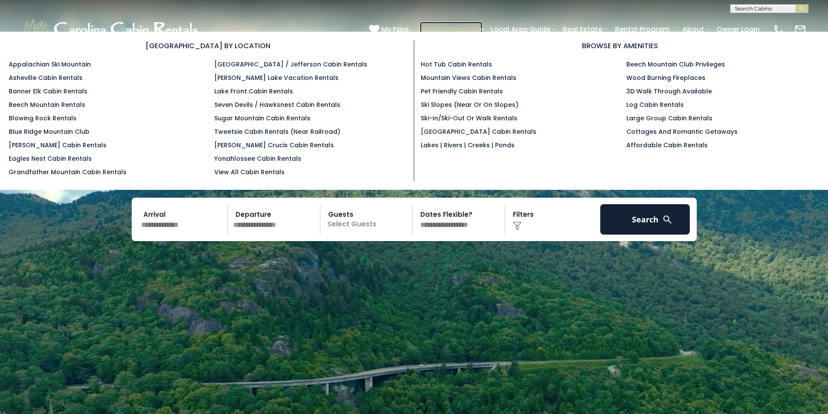
click at [464, 28] on link "Browse Rentals" at bounding box center [451, 29] width 63 height 15
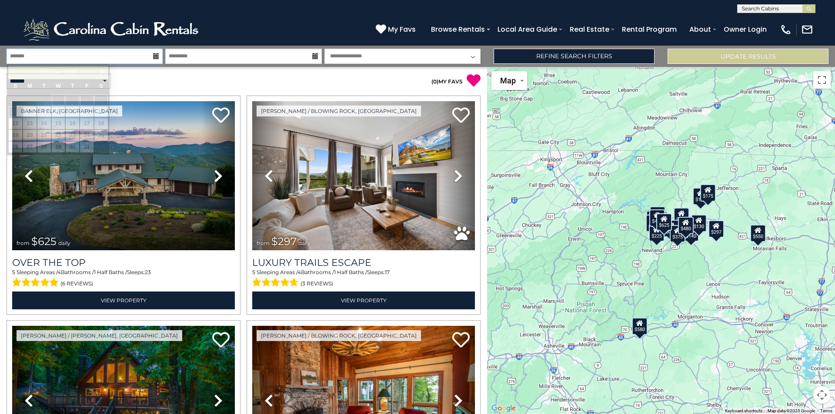
click at [160, 56] on input "text" at bounding box center [85, 56] width 156 height 15
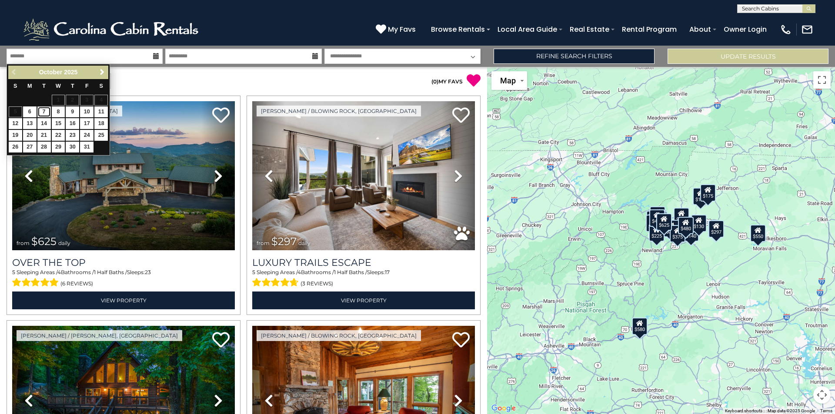
click at [41, 113] on link "7" at bounding box center [43, 112] width 13 height 11
type input "*******"
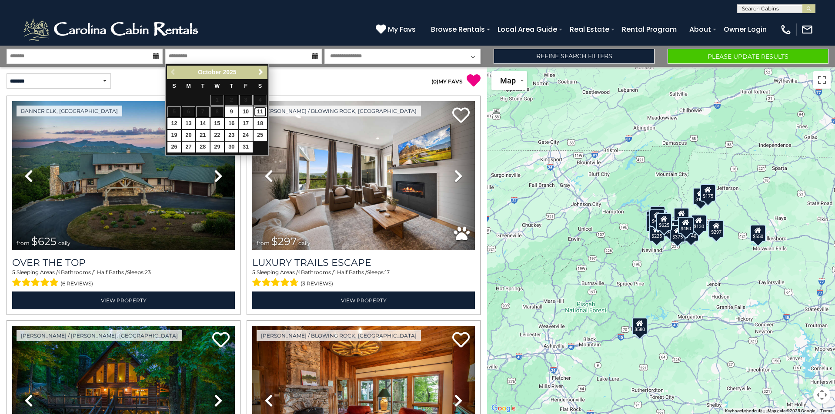
click at [257, 108] on link "11" at bounding box center [259, 112] width 13 height 11
type input "********"
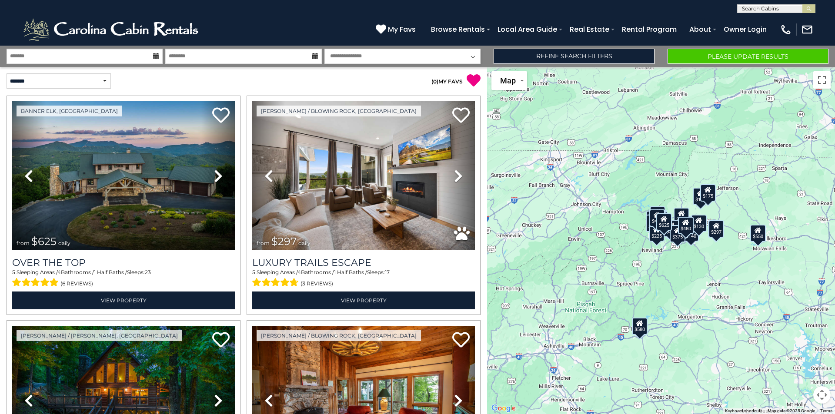
click at [416, 59] on select "**********" at bounding box center [402, 56] width 156 height 15
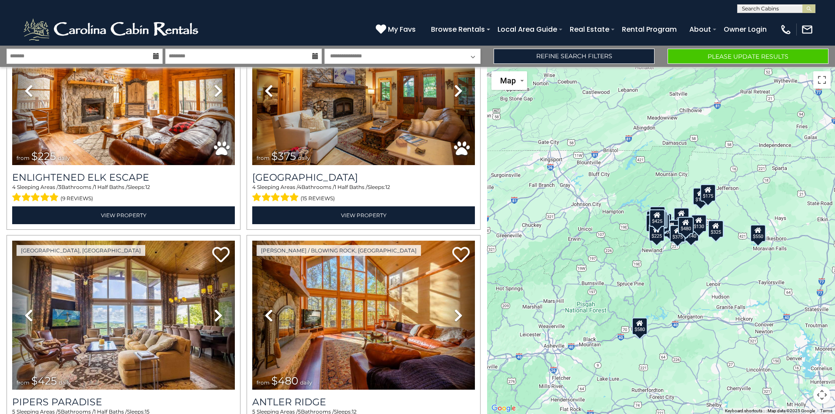
scroll to position [3081, 0]
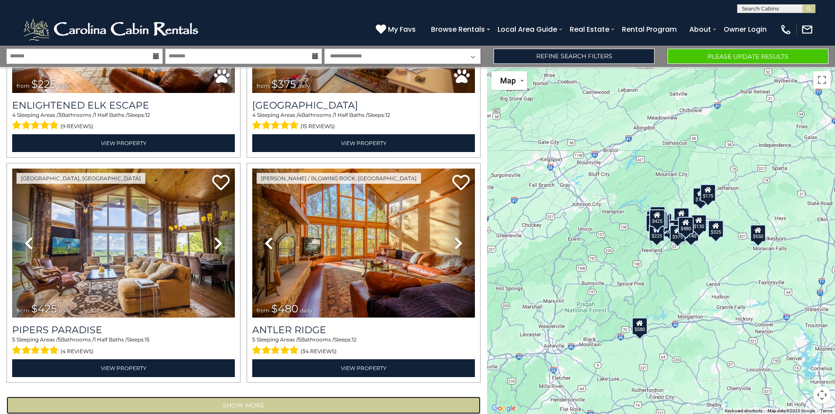
click at [258, 397] on button "Show More" at bounding box center [244, 405] width 474 height 17
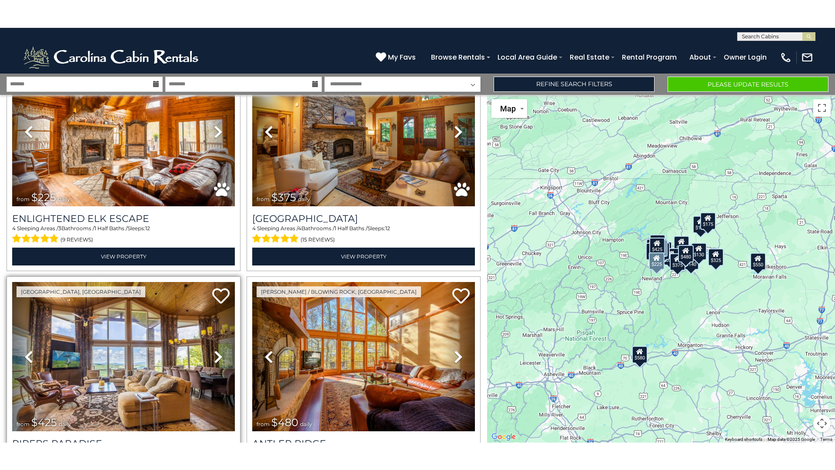
scroll to position [3064, 0]
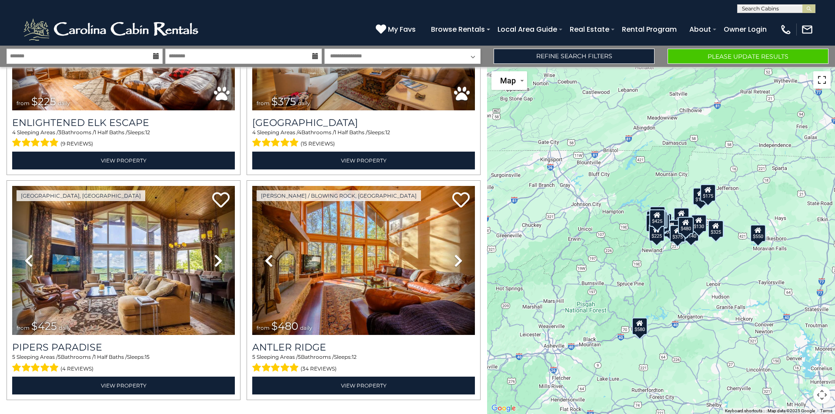
click at [823, 82] on button "Toggle fullscreen view" at bounding box center [821, 79] width 17 height 17
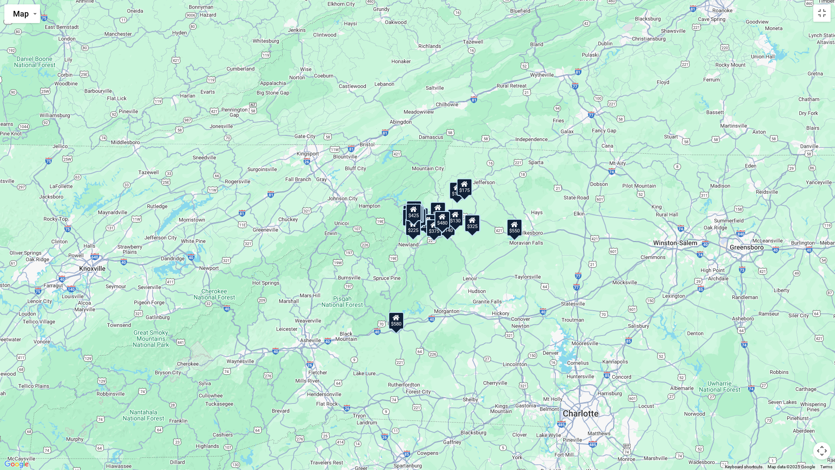
click at [818, 414] on button "Map camera controls" at bounding box center [821, 450] width 17 height 17
click at [798, 405] on button "Zoom in" at bounding box center [799, 406] width 17 height 17
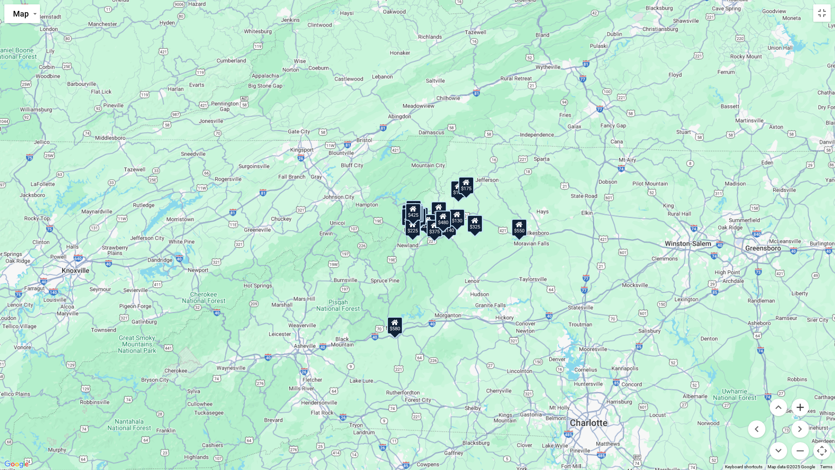
click at [798, 405] on button "Zoom in" at bounding box center [799, 406] width 17 height 17
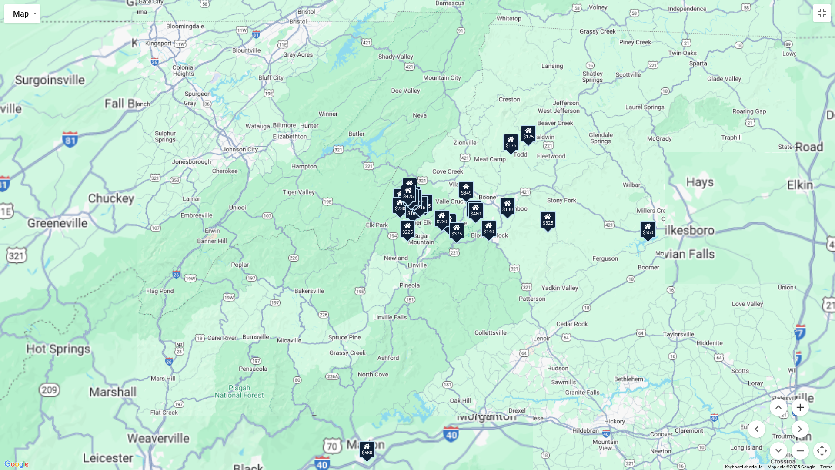
click at [798, 405] on button "Zoom in" at bounding box center [799, 406] width 17 height 17
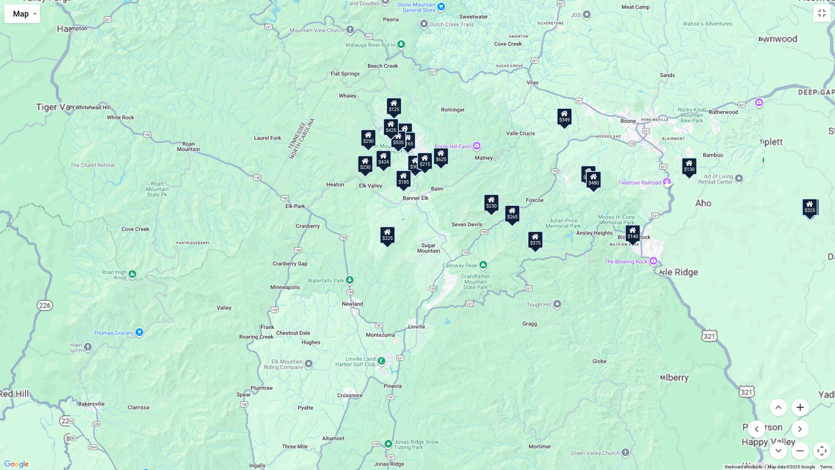
click at [798, 405] on button "Zoom in" at bounding box center [799, 406] width 17 height 17
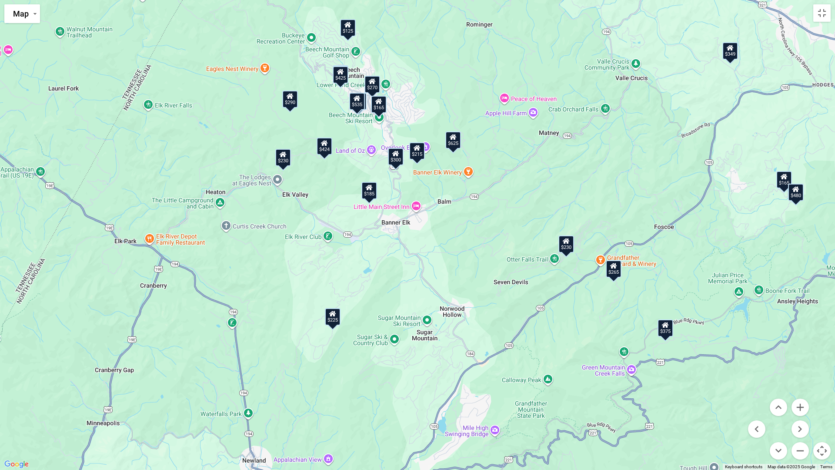
drag, startPoint x: 367, startPoint y: 90, endPoint x: 352, endPoint y: 155, distance: 67.0
click at [352, 155] on div "$625 $297 $175 $165 $300 $580 $290 $424 $395 $270 $185 $265 $230 $550 $349 $230…" at bounding box center [417, 235] width 835 height 470
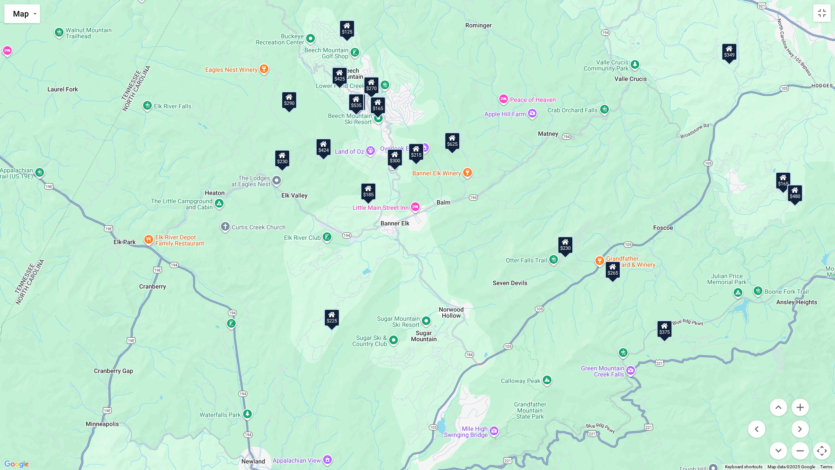
click at [348, 30] on div "$125" at bounding box center [347, 28] width 16 height 17
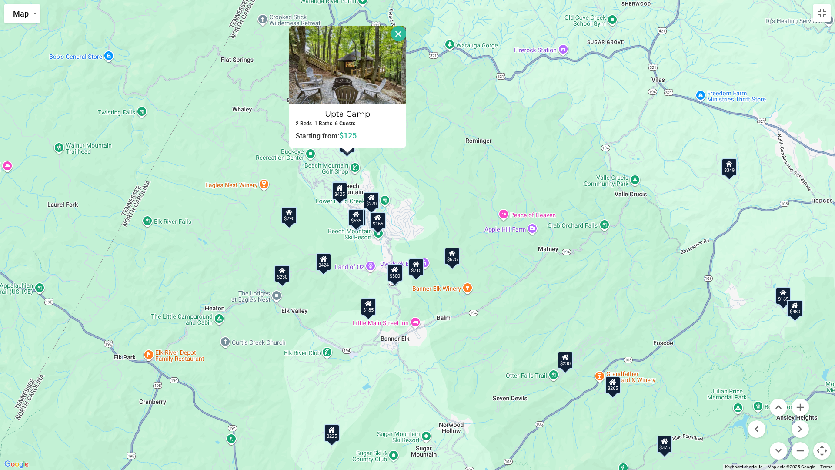
click at [341, 188] on icon at bounding box center [339, 188] width 7 height 6
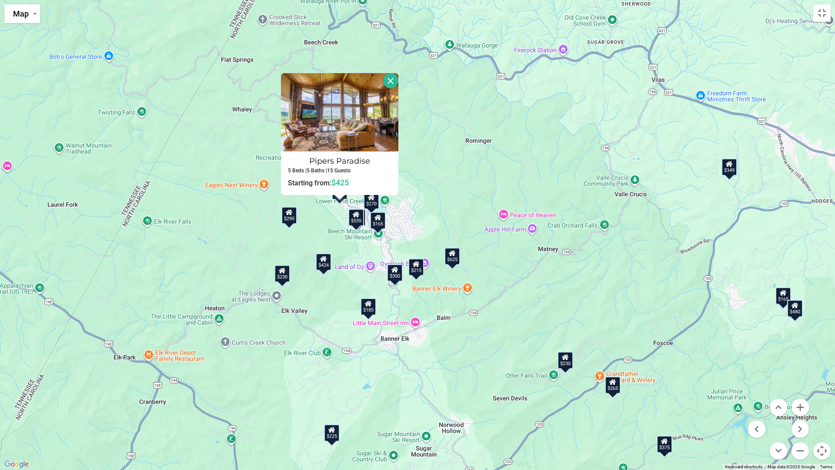
click at [367, 202] on div "$270" at bounding box center [371, 200] width 16 height 17
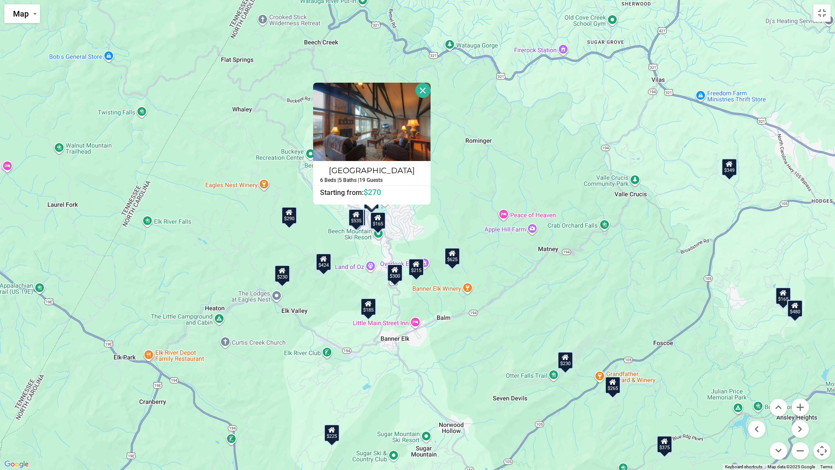
click at [381, 224] on div "$165" at bounding box center [378, 220] width 16 height 17
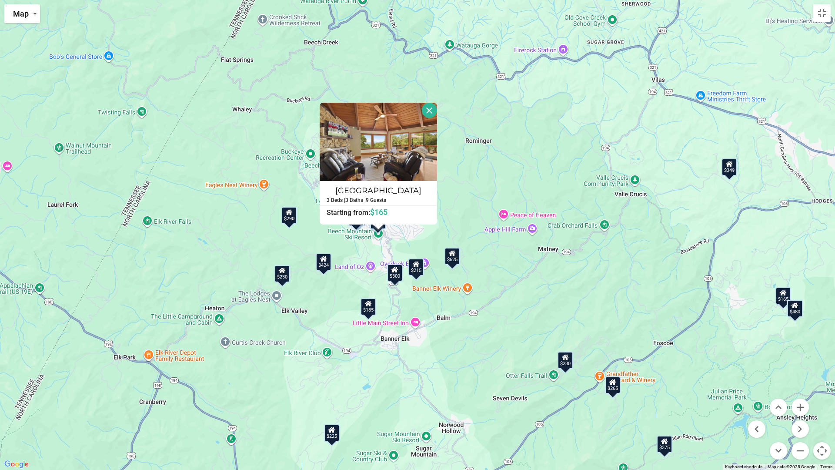
click at [353, 228] on div "$625 $297 $175 $165 $300 $580 $290 $424 $395 $270 $185 $265 $230 $550 $349 $230…" at bounding box center [417, 235] width 835 height 470
click at [356, 226] on div "$395" at bounding box center [358, 217] width 16 height 17
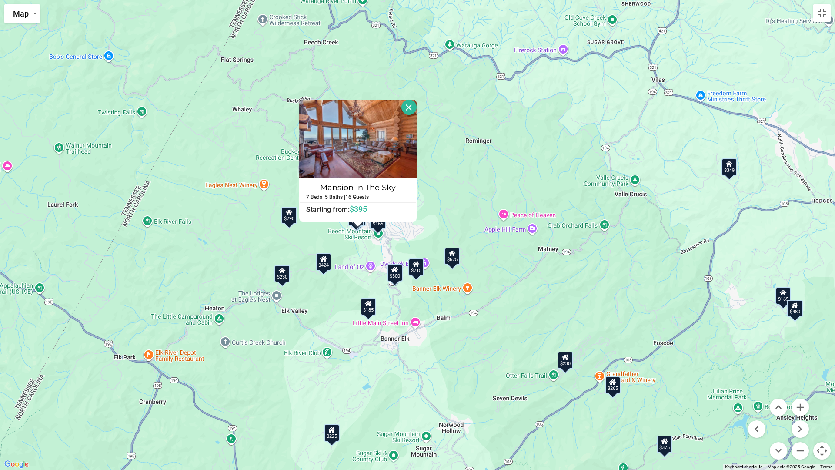
click at [323, 263] on div "$424" at bounding box center [324, 261] width 16 height 17
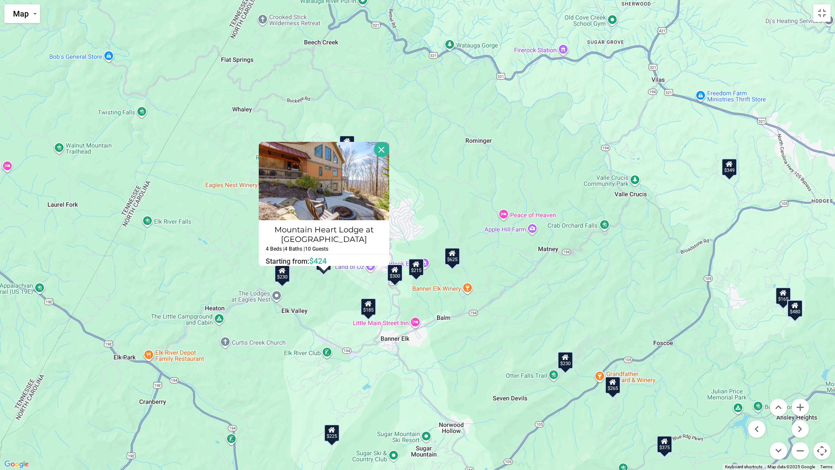
click at [444, 207] on div "$625 $297 $175 $165 $300 $580 $290 $424 $395 $270 $185 $265 $230 $550 $349 $230…" at bounding box center [417, 235] width 835 height 470
click at [384, 150] on button "Close" at bounding box center [381, 149] width 15 height 15
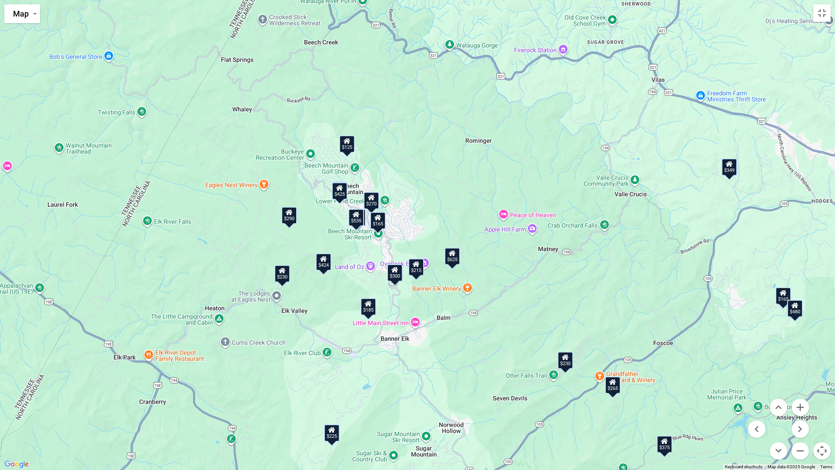
click at [567, 363] on div "$230" at bounding box center [565, 359] width 16 height 17
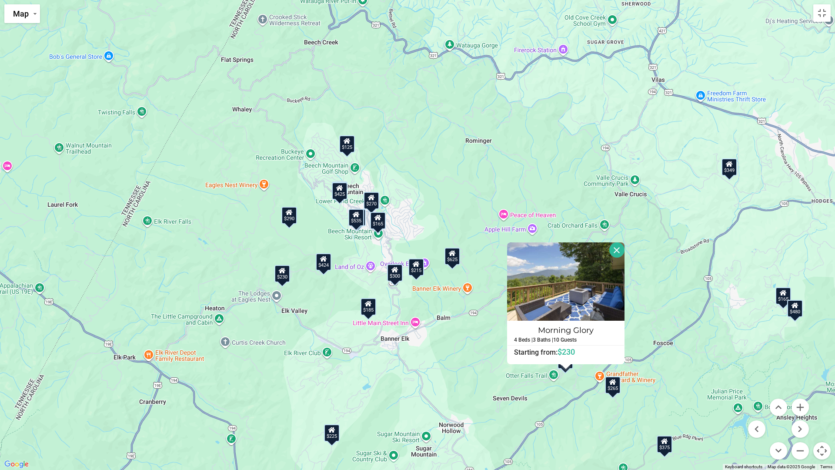
click at [617, 390] on div "$265" at bounding box center [613, 384] width 16 height 17
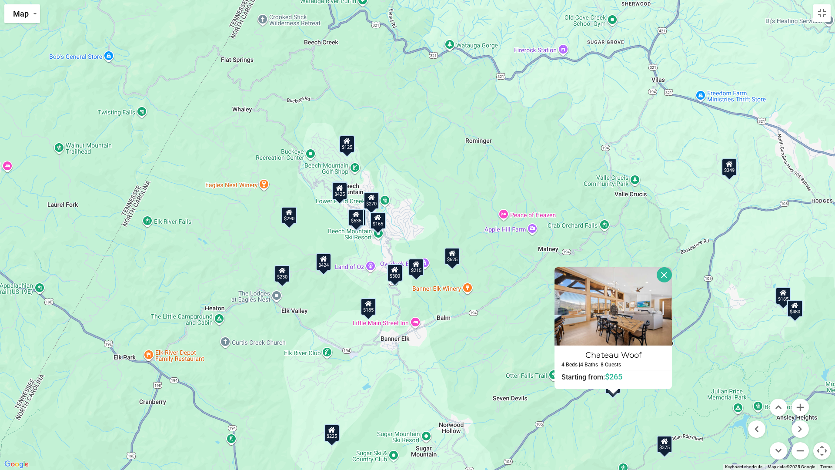
click at [782, 300] on div "$165" at bounding box center [783, 295] width 16 height 17
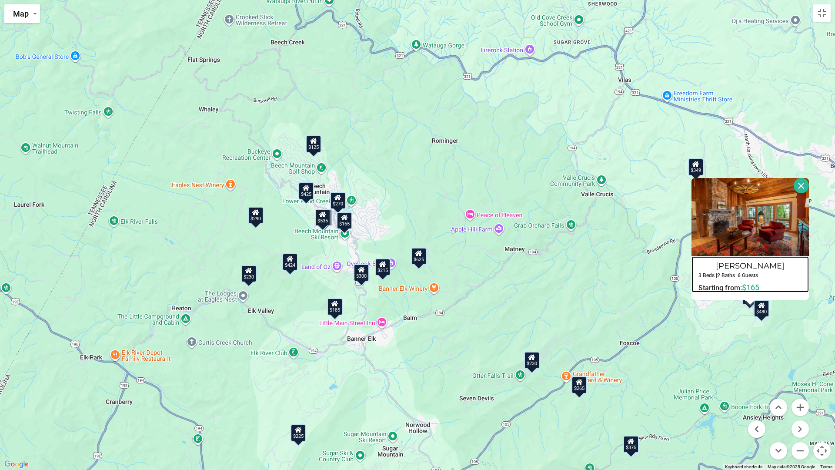
click at [758, 265] on h4 "Azalea Hill" at bounding box center [750, 266] width 117 height 14
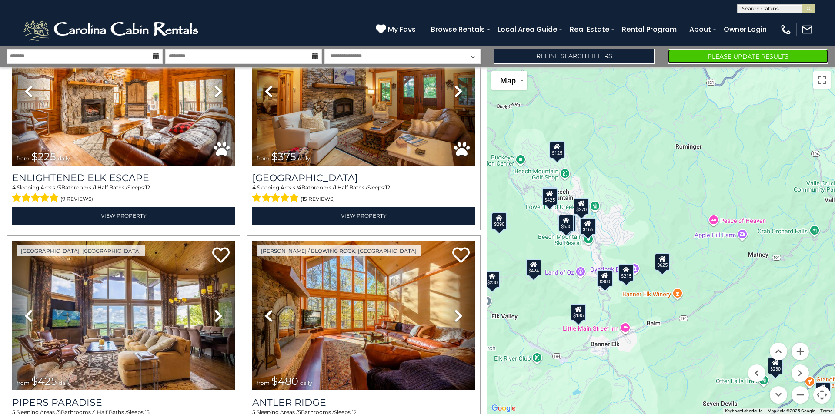
click at [733, 60] on button "Please Update Results" at bounding box center [747, 56] width 161 height 15
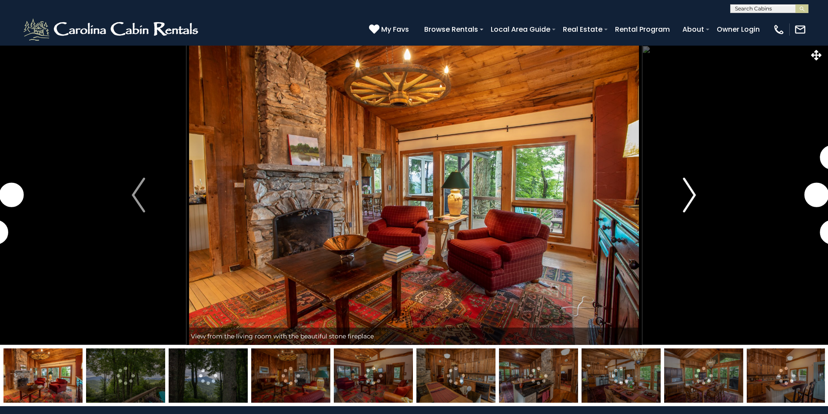
click at [696, 207] on button "Next" at bounding box center [690, 195] width 96 height 300
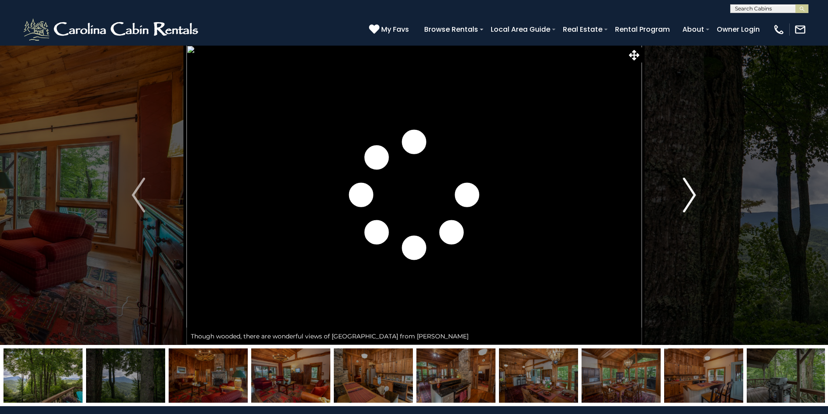
click at [696, 207] on button "Next" at bounding box center [690, 195] width 96 height 300
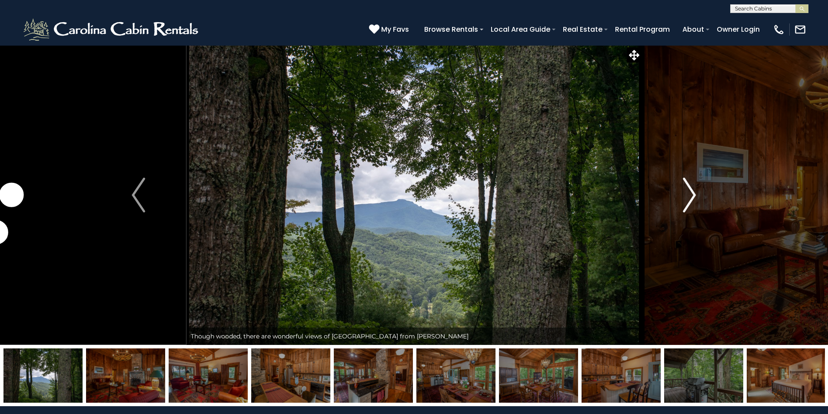
click at [696, 207] on button "Next" at bounding box center [690, 195] width 96 height 300
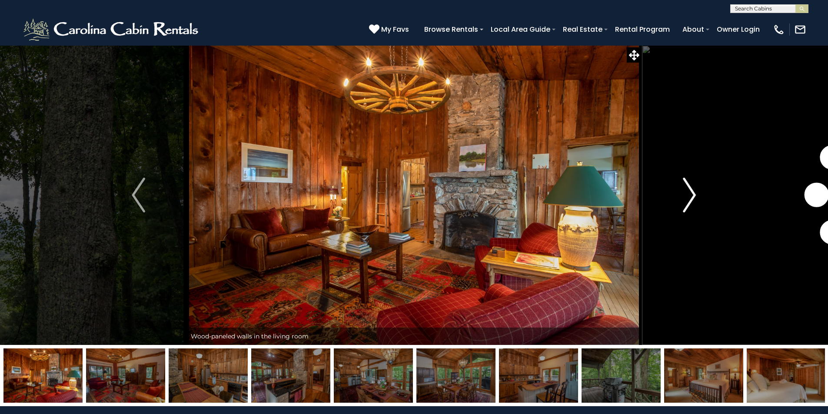
click at [696, 207] on button "Next" at bounding box center [690, 195] width 96 height 300
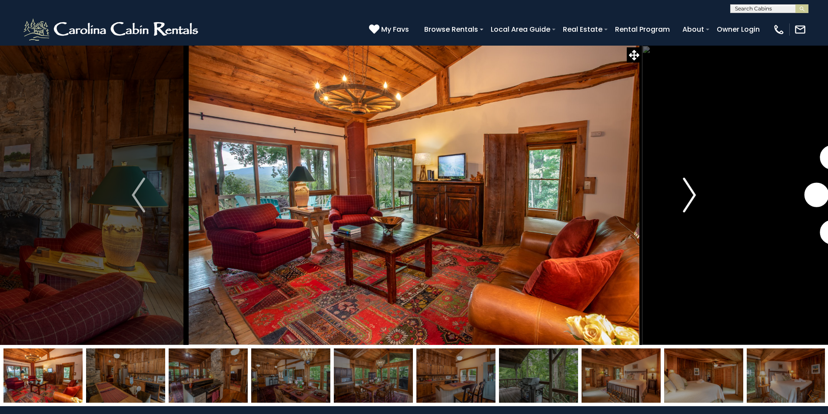
click at [696, 207] on button "Next" at bounding box center [690, 195] width 96 height 300
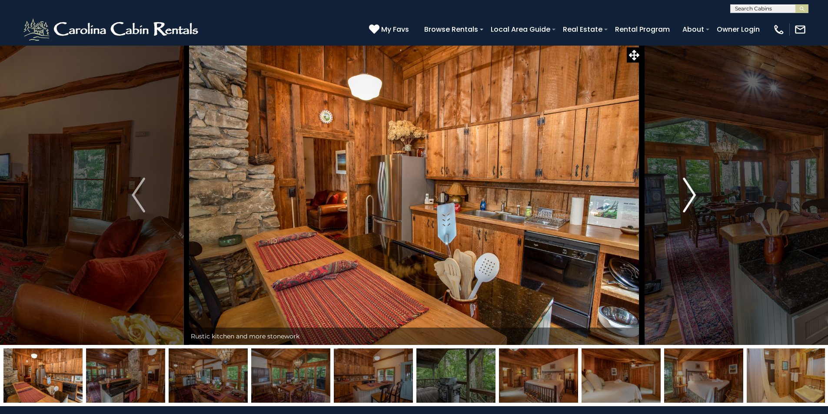
click at [696, 207] on button "Next" at bounding box center [690, 195] width 96 height 300
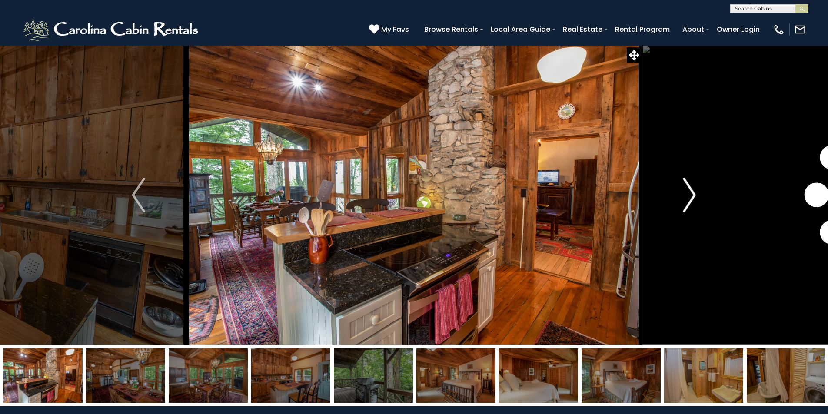
click at [696, 207] on button "Next" at bounding box center [690, 195] width 96 height 300
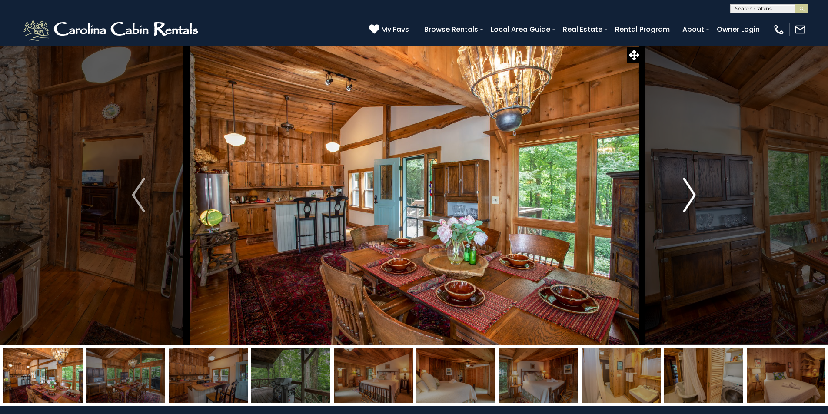
click at [696, 207] on button "Next" at bounding box center [690, 195] width 96 height 300
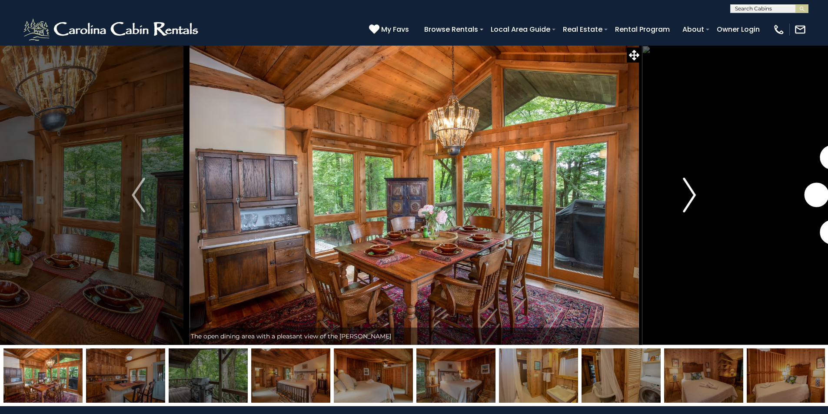
click at [696, 207] on button "Next" at bounding box center [690, 195] width 96 height 300
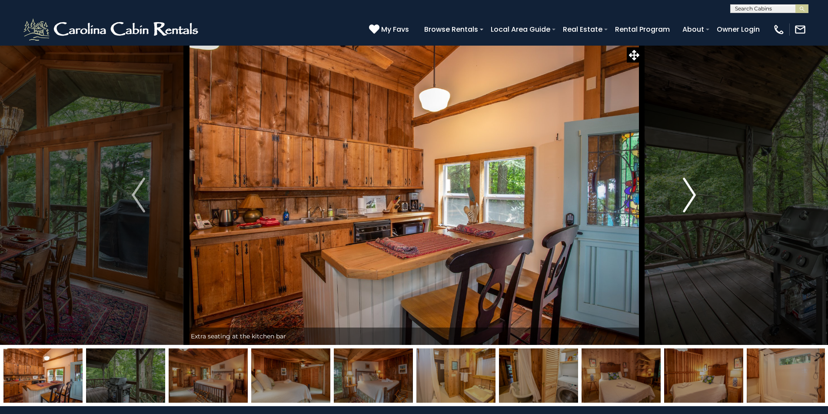
click at [696, 207] on button "Next" at bounding box center [690, 195] width 96 height 300
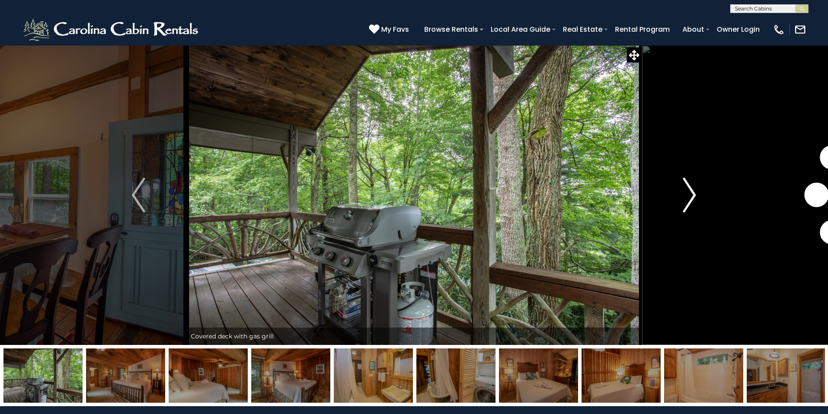
click at [696, 207] on button "Next" at bounding box center [690, 195] width 96 height 300
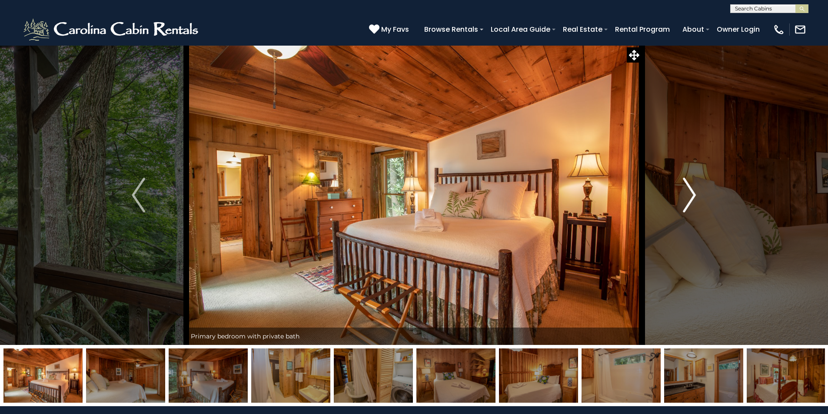
click at [696, 207] on button "Next" at bounding box center [690, 195] width 96 height 300
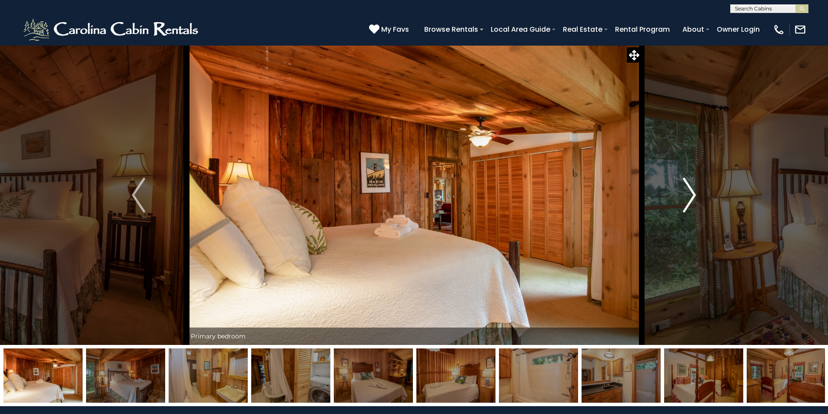
click at [696, 207] on button "Next" at bounding box center [690, 195] width 96 height 300
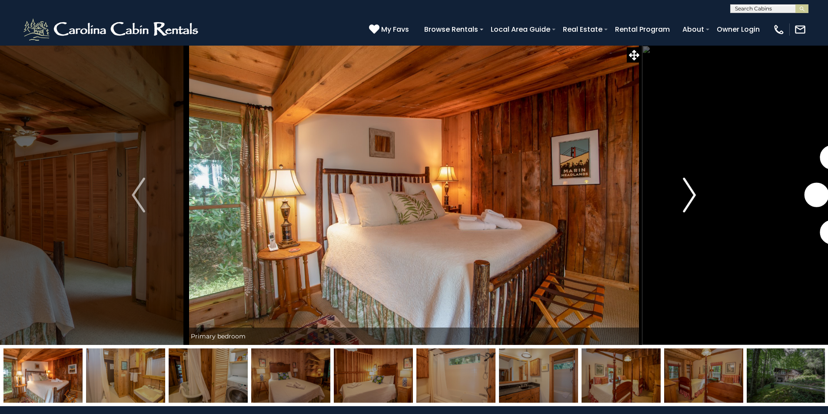
click at [696, 207] on button "Next" at bounding box center [690, 195] width 96 height 300
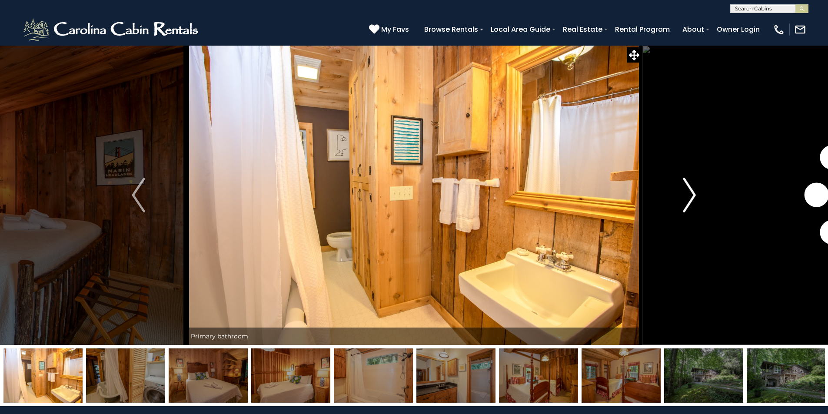
click at [696, 207] on button "Next" at bounding box center [690, 195] width 96 height 300
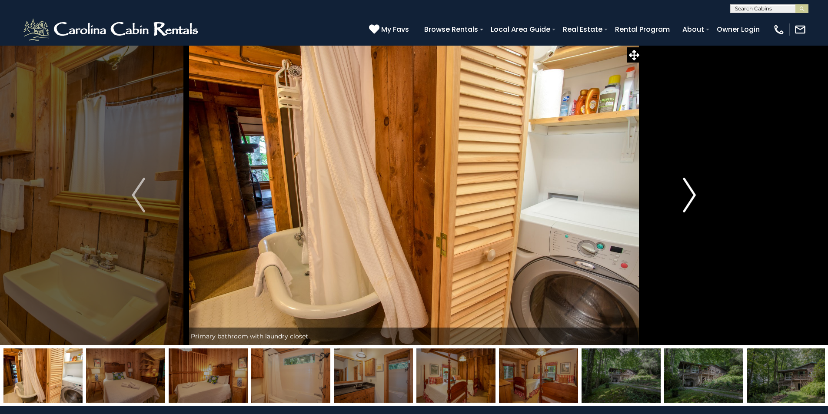
click at [696, 207] on button "Next" at bounding box center [690, 195] width 96 height 300
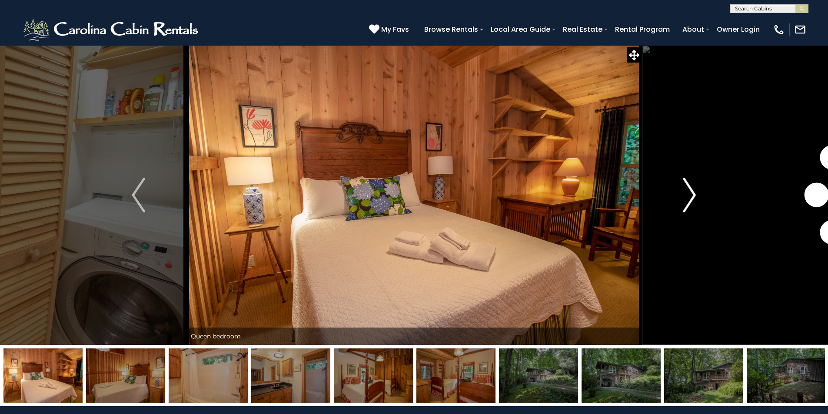
click at [696, 207] on button "Next" at bounding box center [690, 195] width 96 height 300
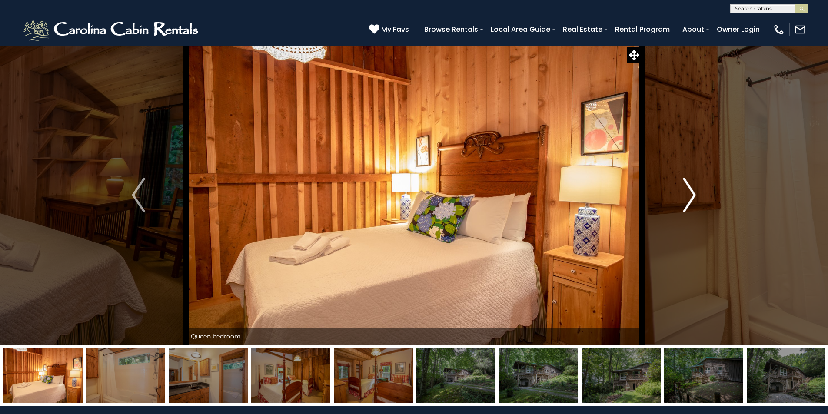
click at [696, 207] on button "Next" at bounding box center [690, 195] width 96 height 300
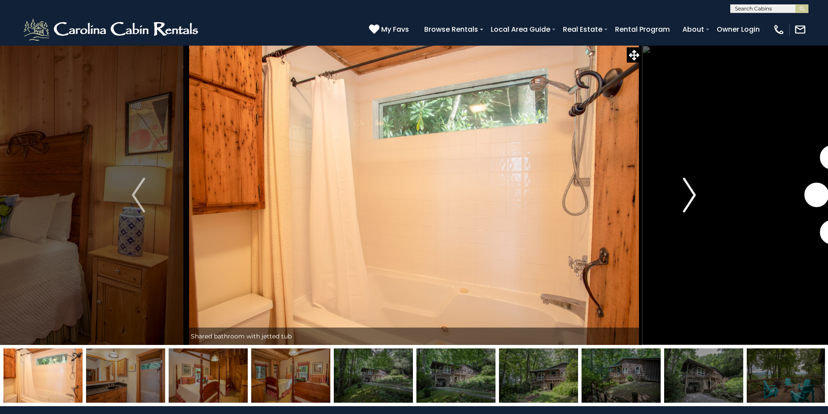
click at [696, 207] on button "Next" at bounding box center [690, 195] width 96 height 300
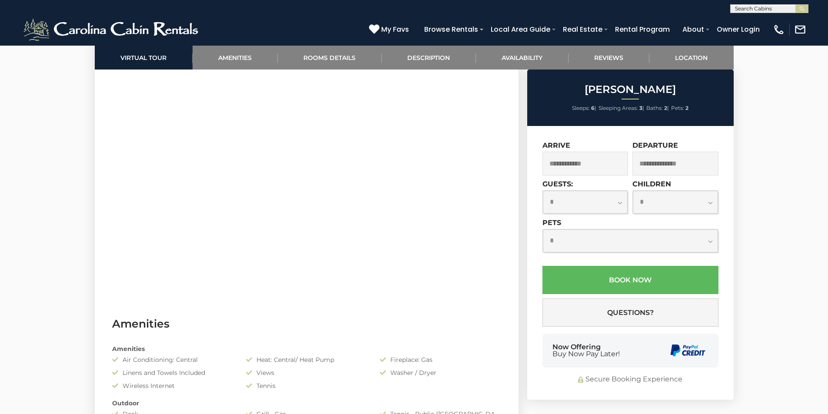
scroll to position [435, 0]
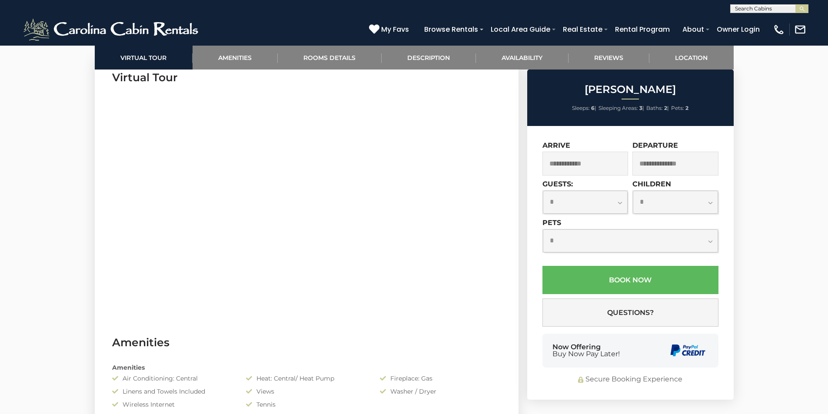
click at [616, 204] on select "**********" at bounding box center [585, 202] width 85 height 23
select select "*"
click at [543, 191] on select "**********" at bounding box center [585, 202] width 85 height 23
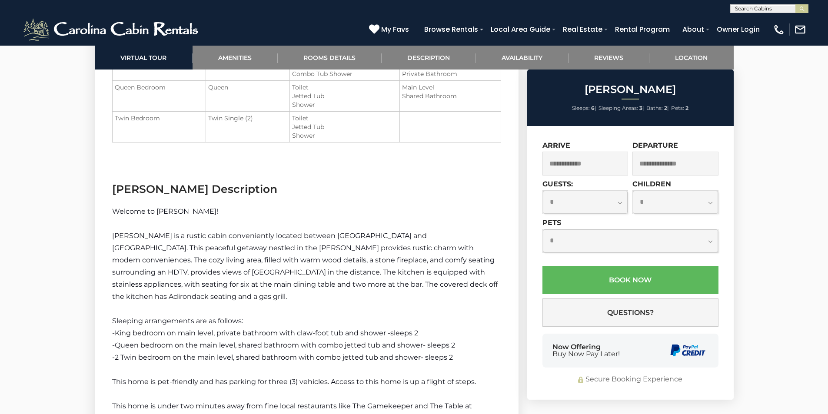
scroll to position [1043, 0]
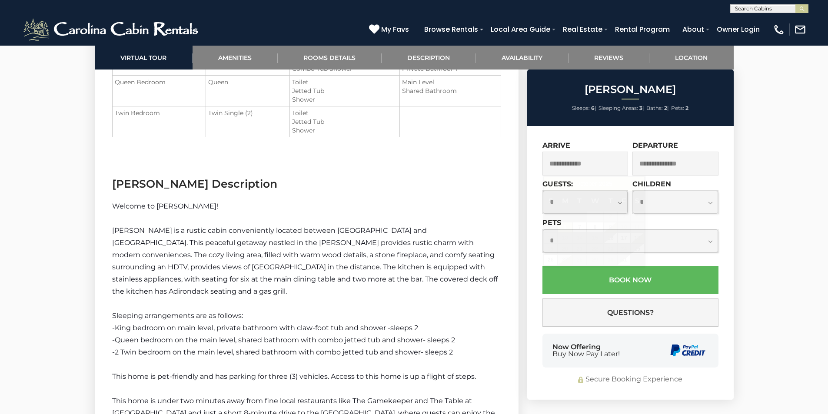
click at [606, 165] on input "text" at bounding box center [586, 164] width 86 height 24
click at [777, 107] on div at bounding box center [414, 167] width 828 height 2331
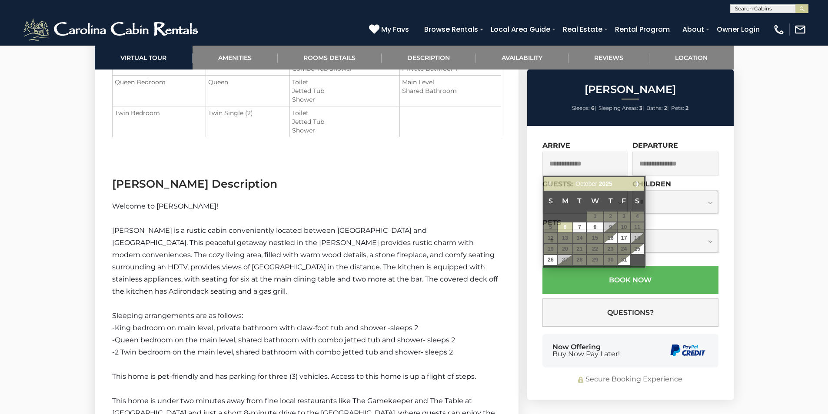
click at [581, 163] on input "text" at bounding box center [586, 164] width 86 height 24
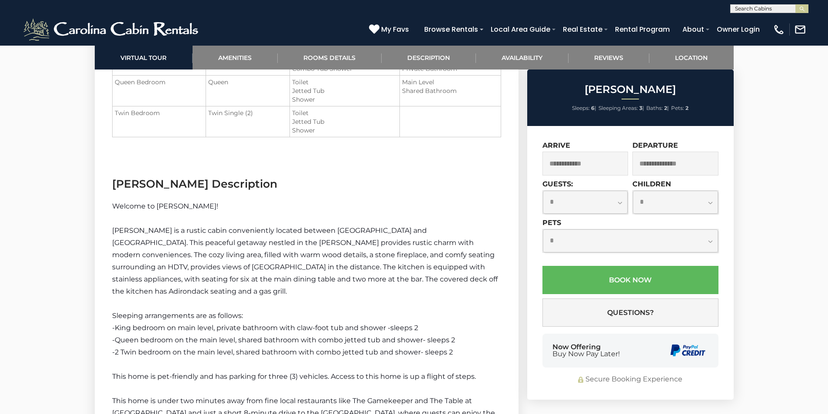
click at [754, 100] on div at bounding box center [414, 167] width 828 height 2331
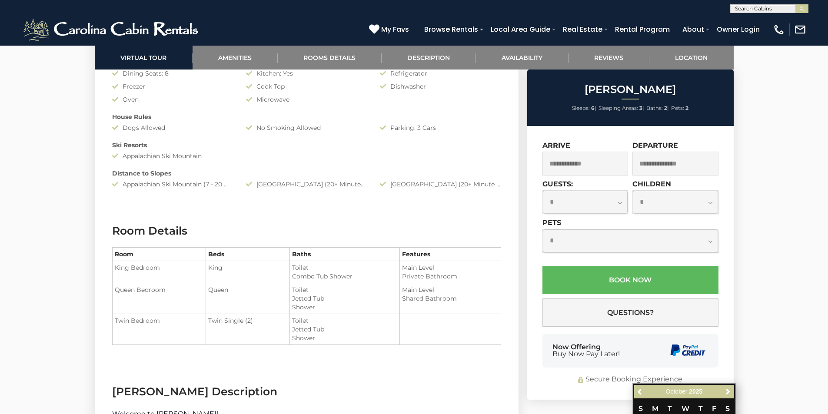
scroll to position [609, 0]
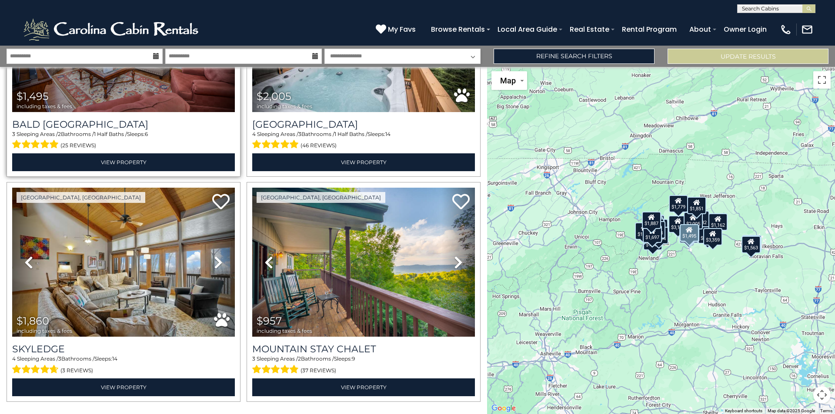
scroll to position [3064, 0]
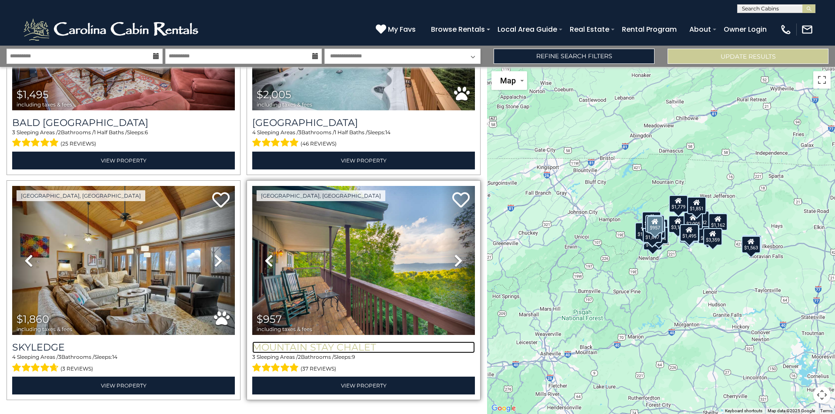
click at [307, 342] on h3 "Mountain Stay Chalet" at bounding box center [363, 348] width 223 height 12
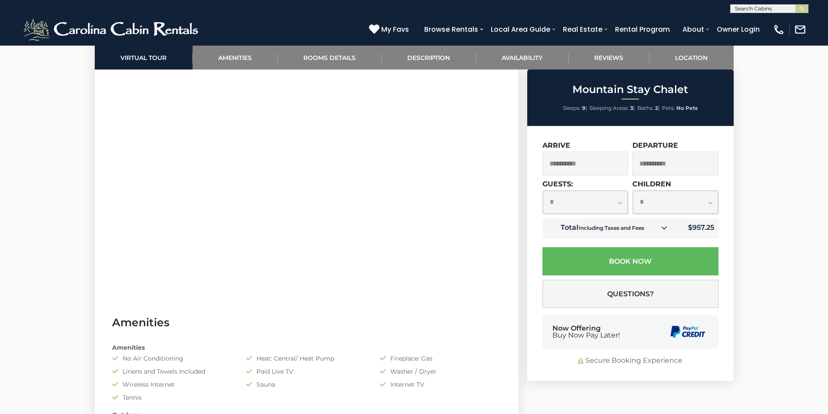
scroll to position [565, 0]
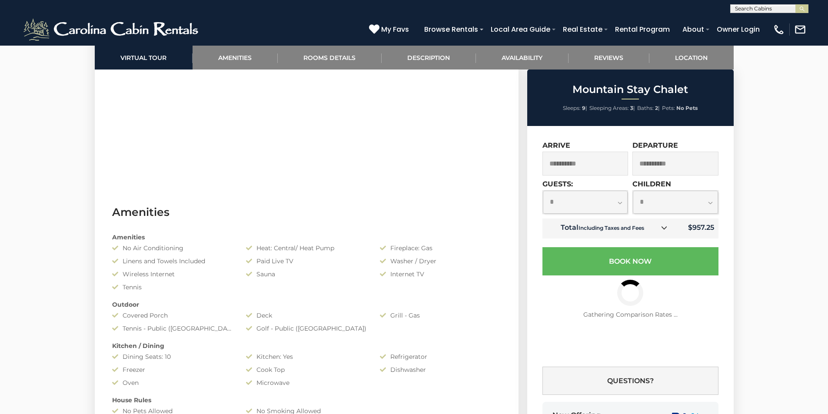
click at [613, 205] on select "**********" at bounding box center [585, 202] width 85 height 23
select select "*"
click at [543, 191] on select "**********" at bounding box center [585, 202] width 85 height 23
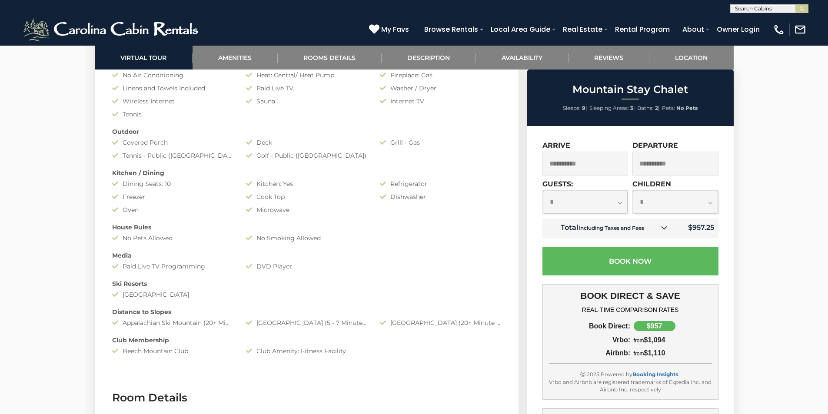
scroll to position [739, 0]
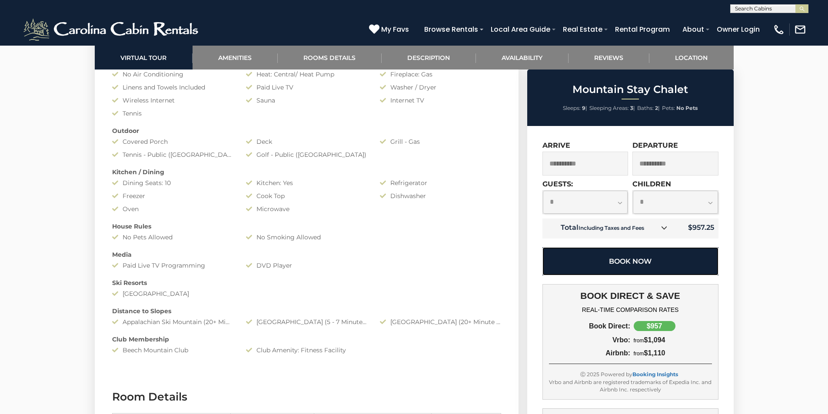
click at [641, 266] on button "Book Now" at bounding box center [631, 261] width 176 height 28
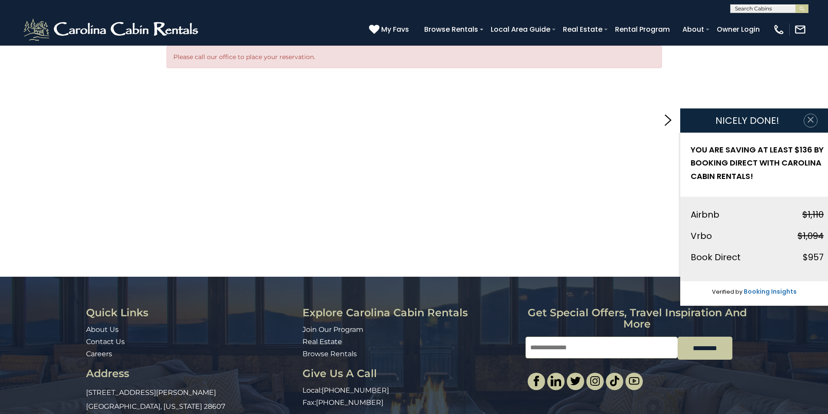
click at [806, 121] on button "button" at bounding box center [811, 120] width 14 height 14
click at [809, 120] on icon "button" at bounding box center [810, 119] width 9 height 9
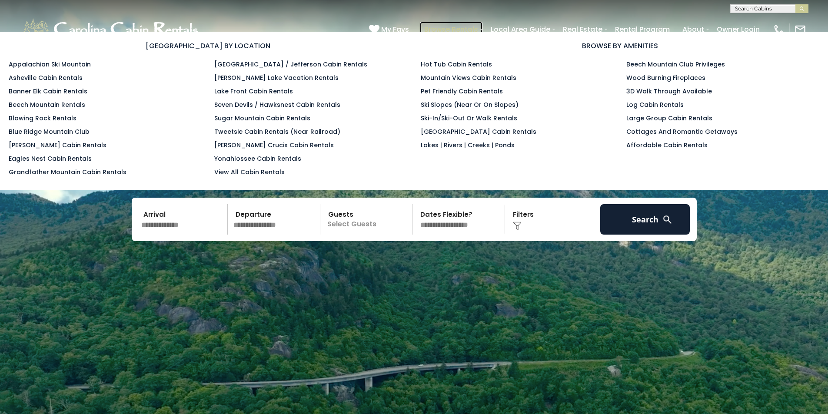
click at [453, 27] on link "Browse Rentals" at bounding box center [451, 29] width 63 height 15
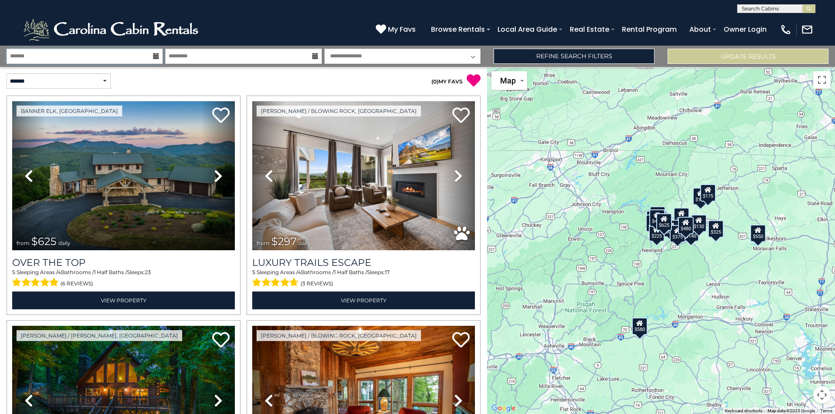
click at [149, 52] on input "text" at bounding box center [85, 56] width 156 height 15
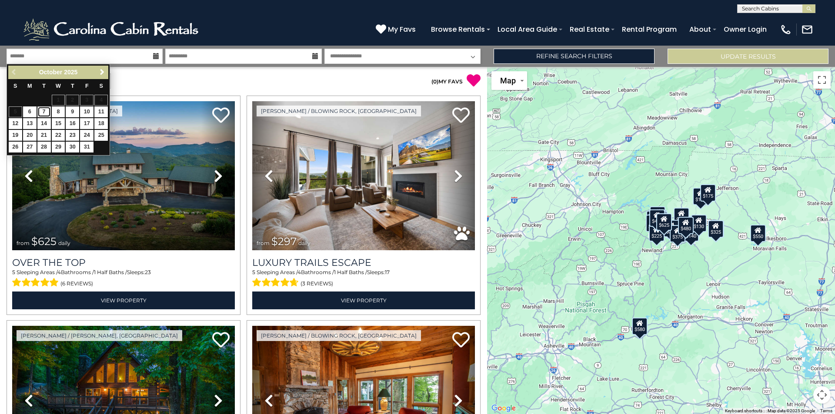
click at [40, 111] on link "7" at bounding box center [43, 112] width 13 height 11
type input "*******"
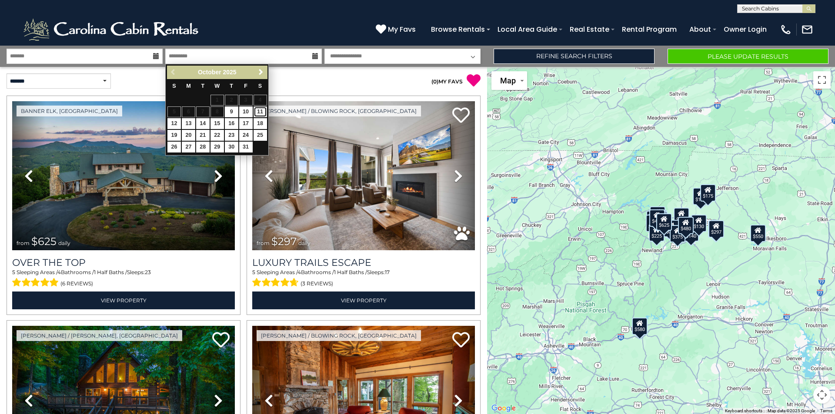
click at [257, 112] on link "11" at bounding box center [259, 112] width 13 height 11
type input "********"
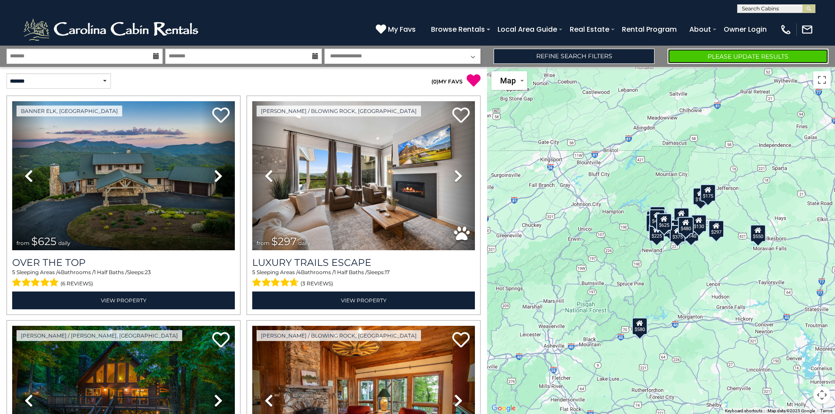
click at [723, 57] on button "Please Update Results" at bounding box center [747, 56] width 161 height 15
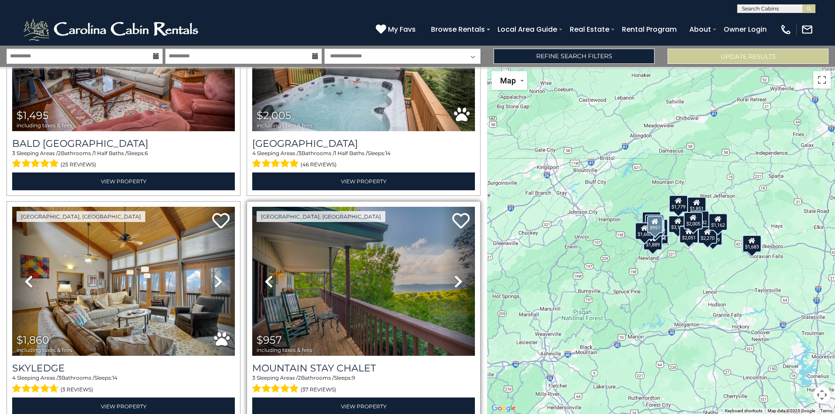
scroll to position [3043, 0]
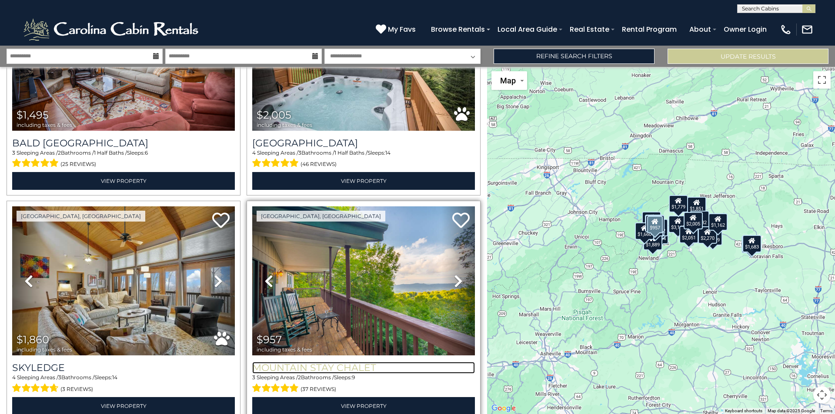
click at [311, 362] on h3 "Mountain Stay Chalet" at bounding box center [363, 368] width 223 height 12
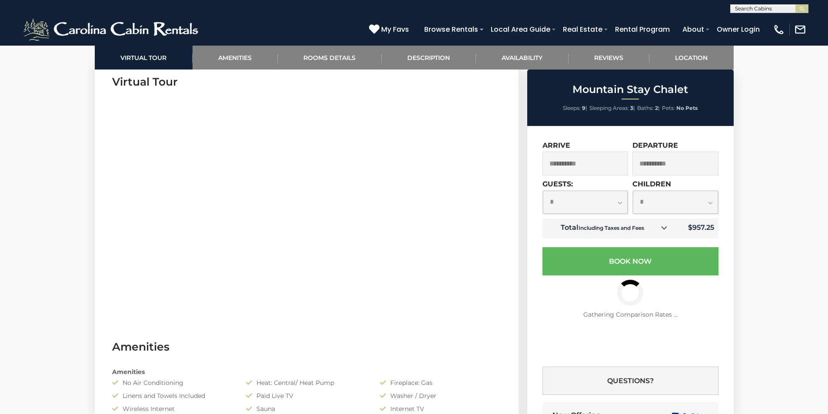
scroll to position [435, 0]
click at [612, 208] on select "**********" at bounding box center [585, 202] width 85 height 23
select select "*"
click at [543, 191] on select "**********" at bounding box center [585, 202] width 85 height 23
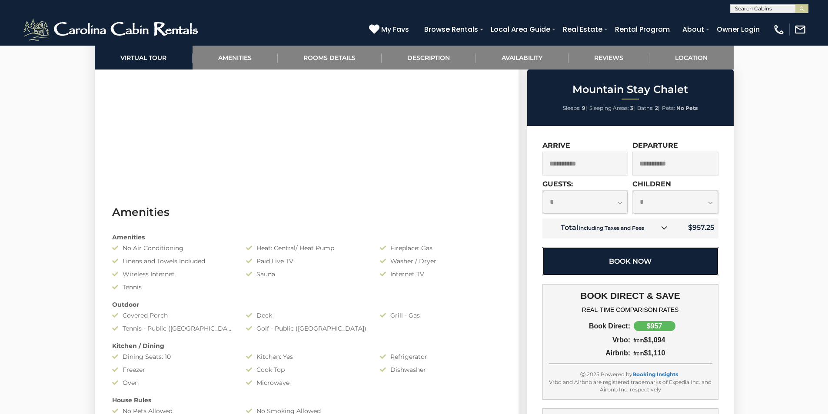
click at [615, 255] on button "Book Now" at bounding box center [631, 261] width 176 height 28
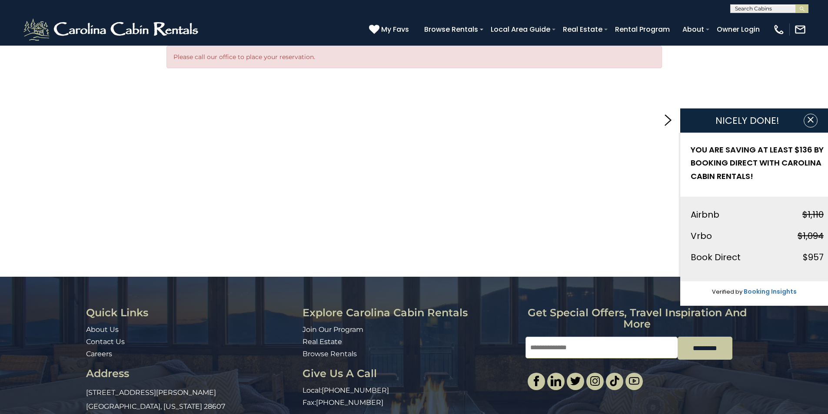
click at [813, 123] on icon "button" at bounding box center [810, 119] width 9 height 9
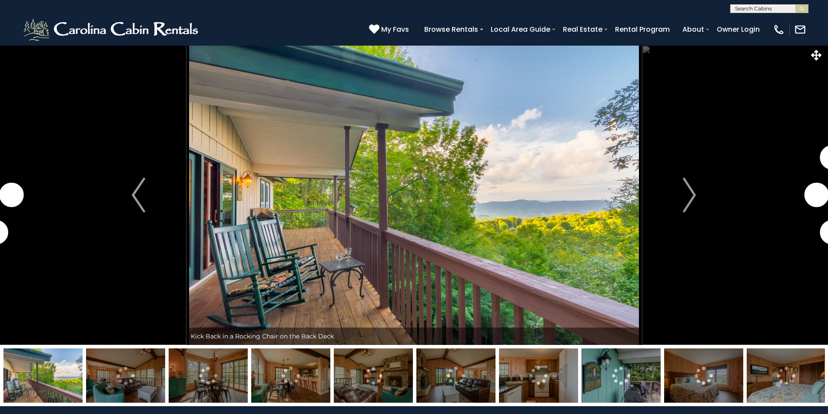
select select "*"
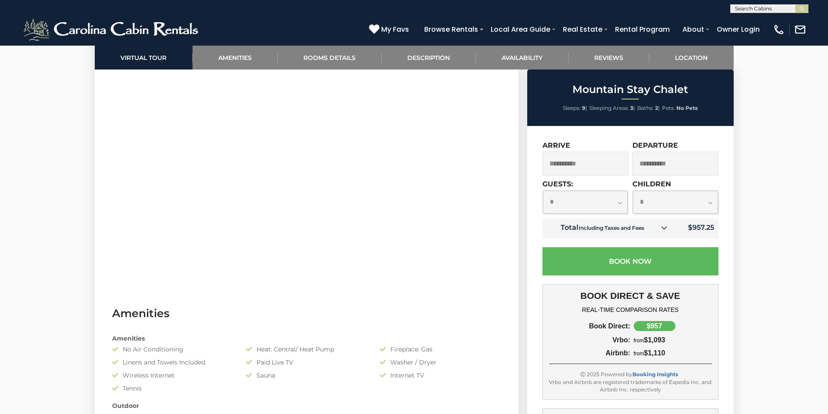
scroll to position [478, 0]
